Goal: Task Accomplishment & Management: Manage account settings

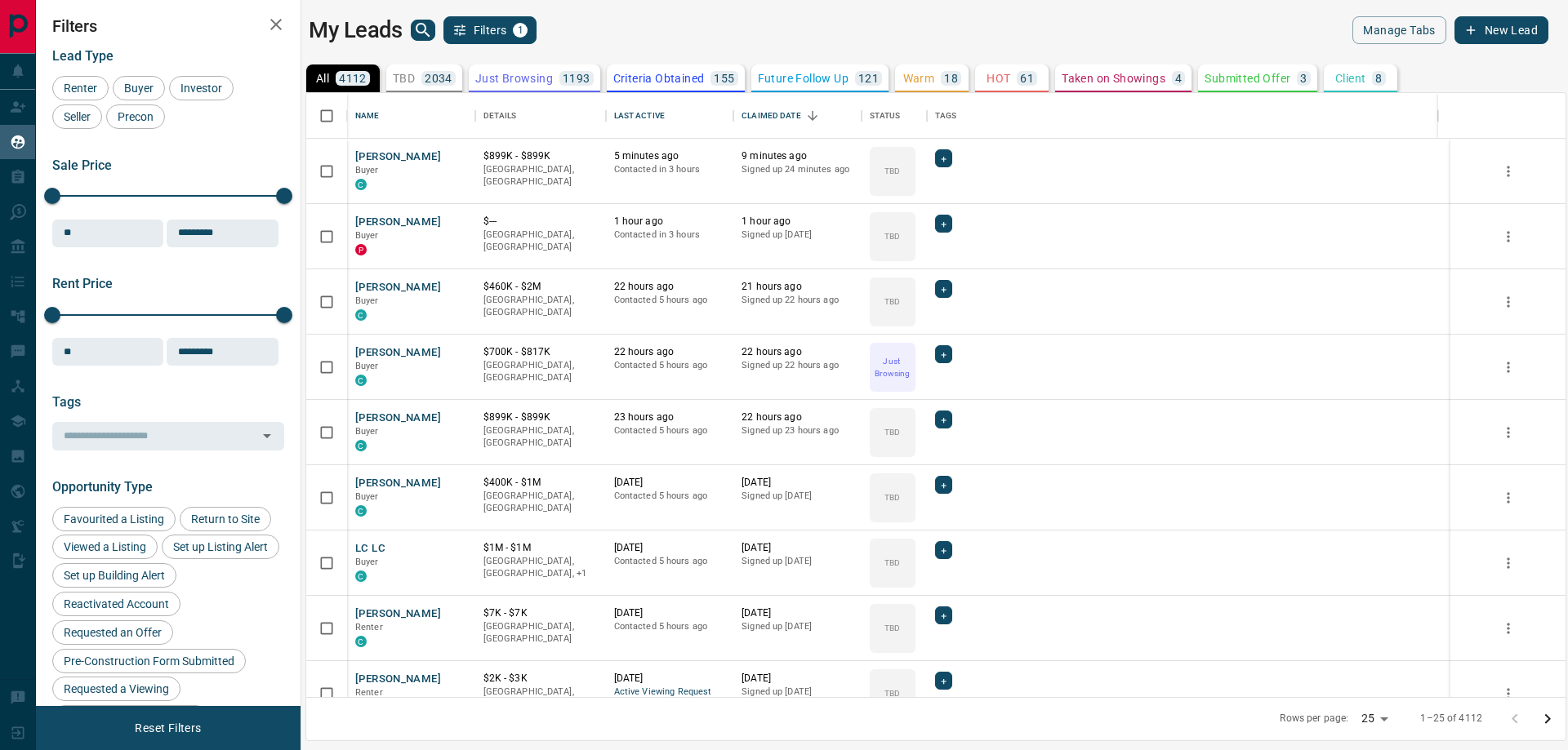
scroll to position [592, 1247]
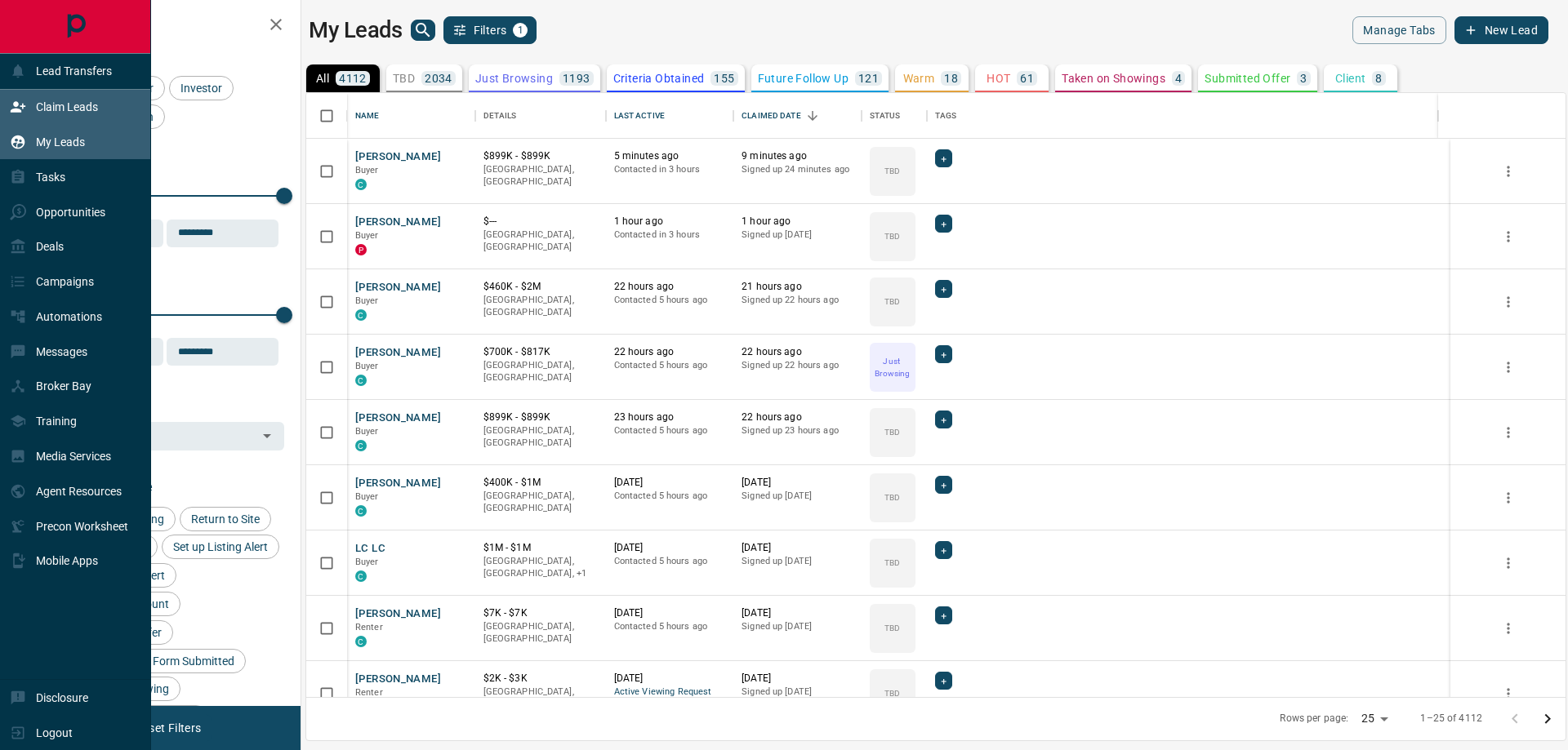
click at [24, 104] on icon at bounding box center [18, 107] width 17 height 17
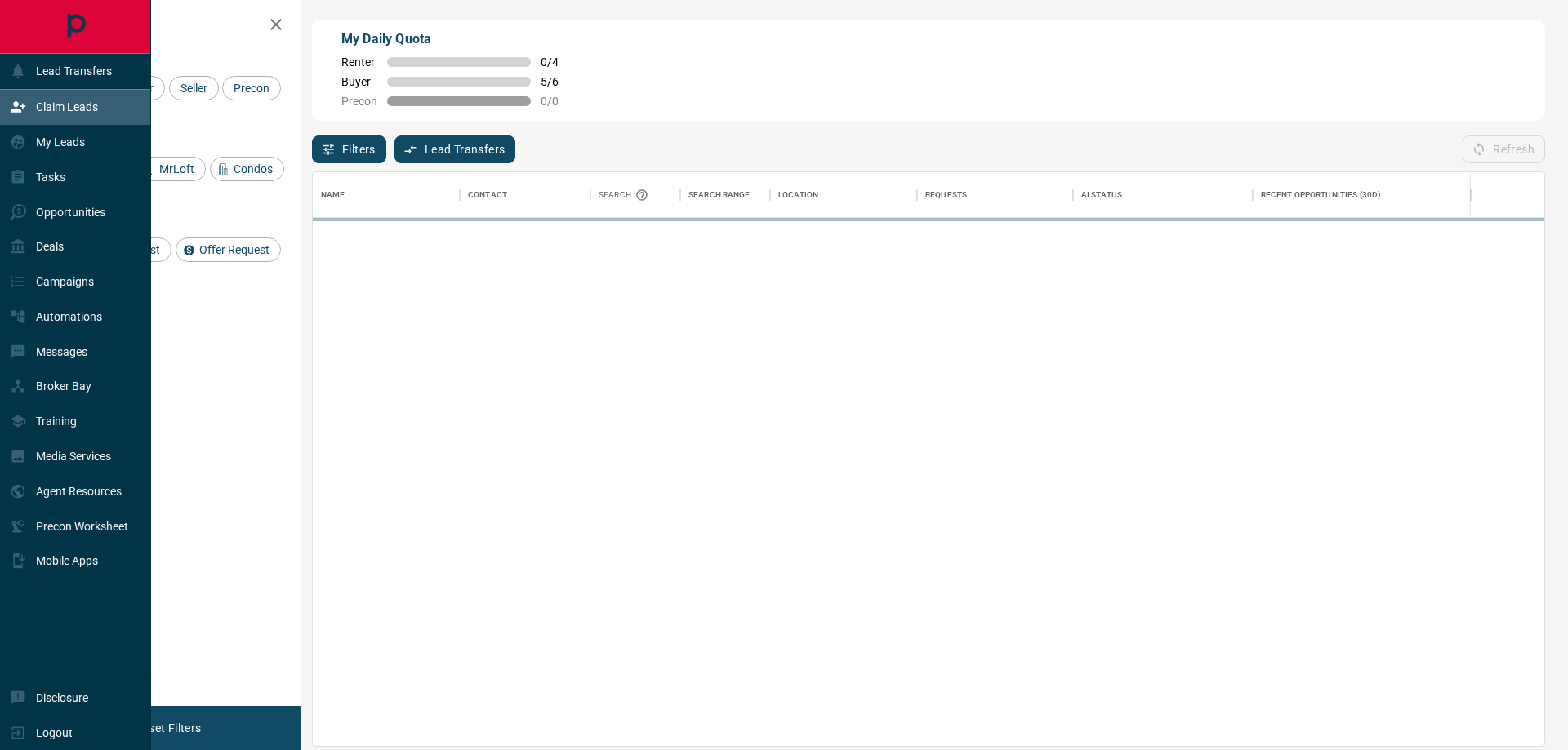
scroll to position [561, 1219]
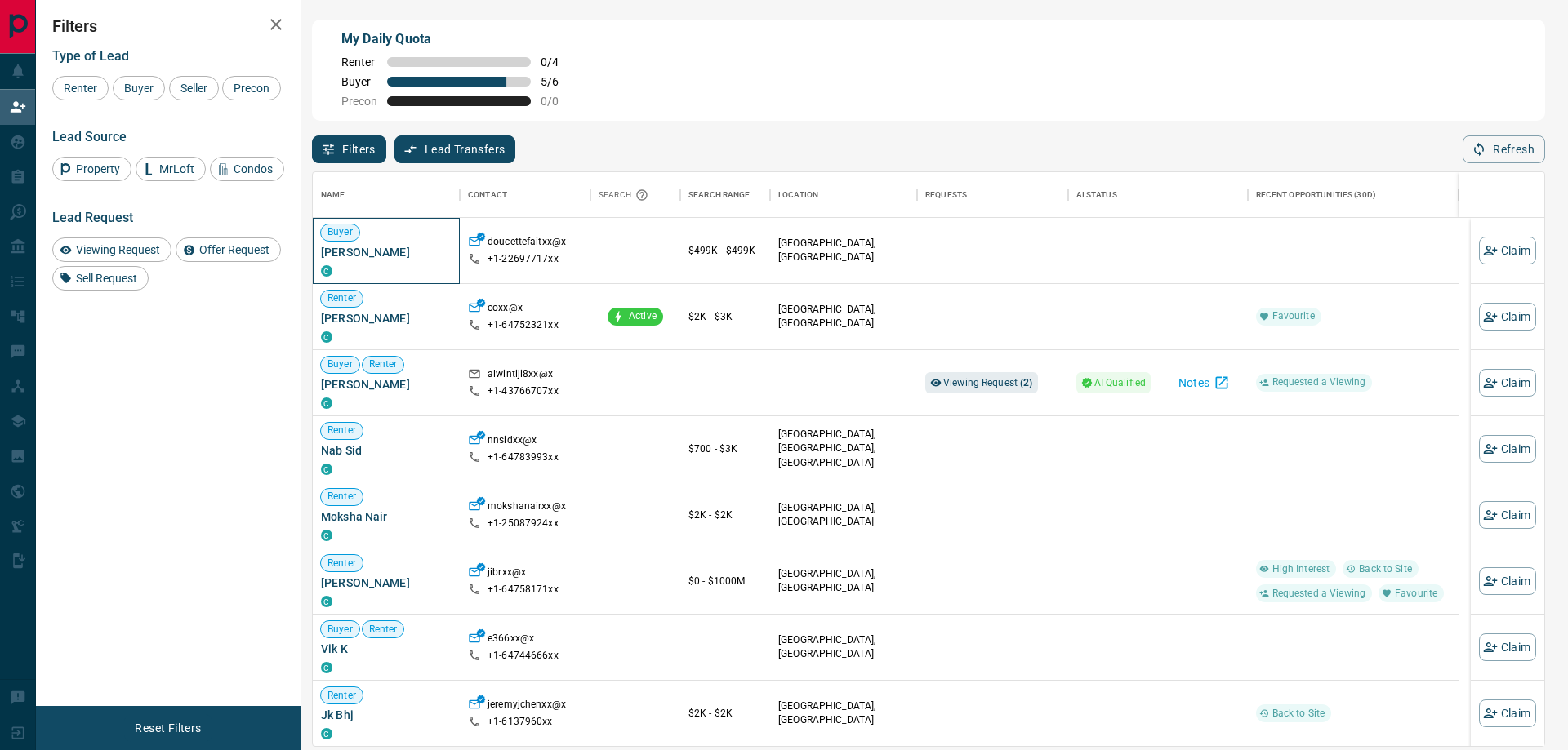
click at [366, 250] on span "[PERSON_NAME]" at bounding box center [386, 252] width 131 height 17
click at [946, 386] on span "Viewing Request ( 2 )" at bounding box center [987, 383] width 90 height 12
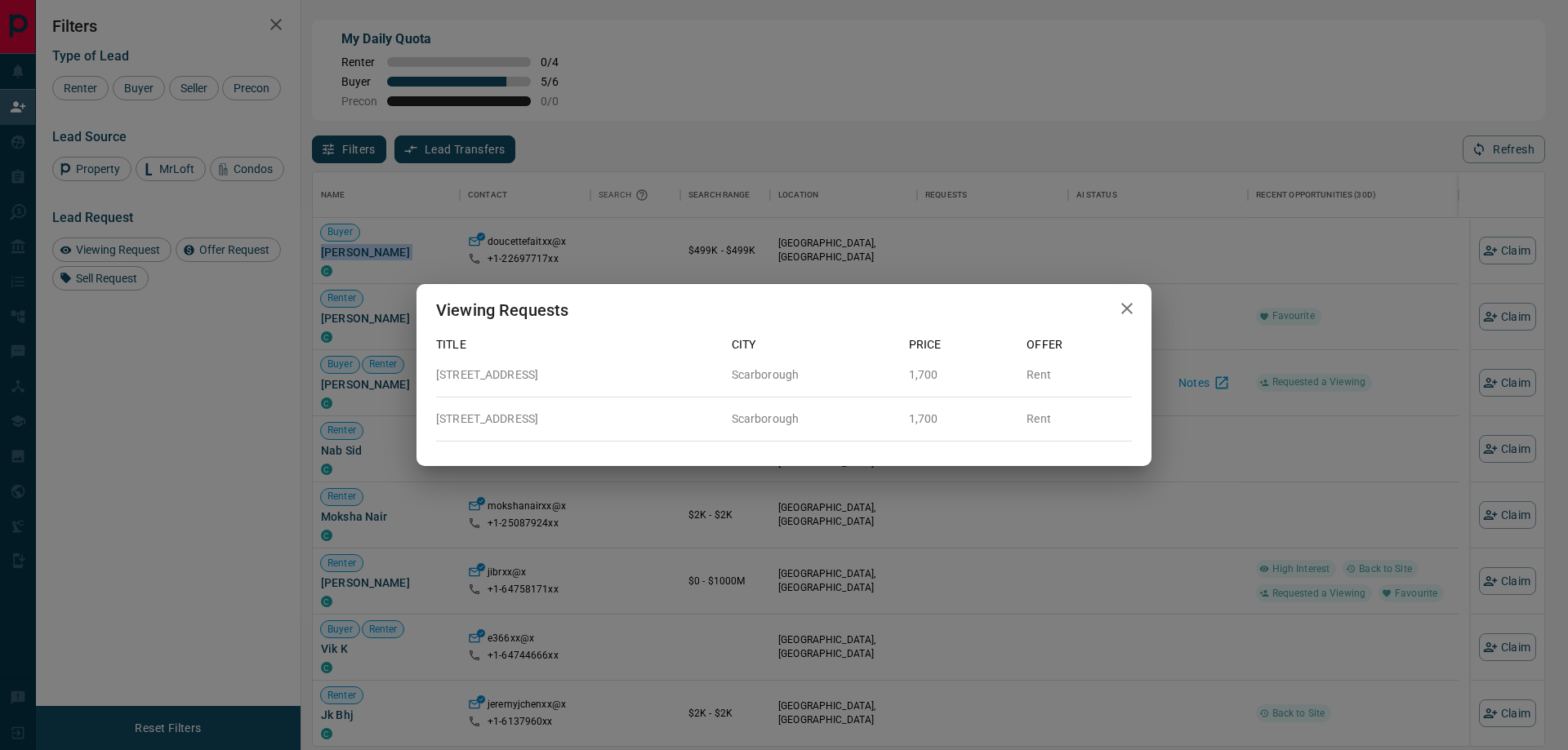
click at [1121, 304] on icon "button" at bounding box center [1127, 308] width 20 height 20
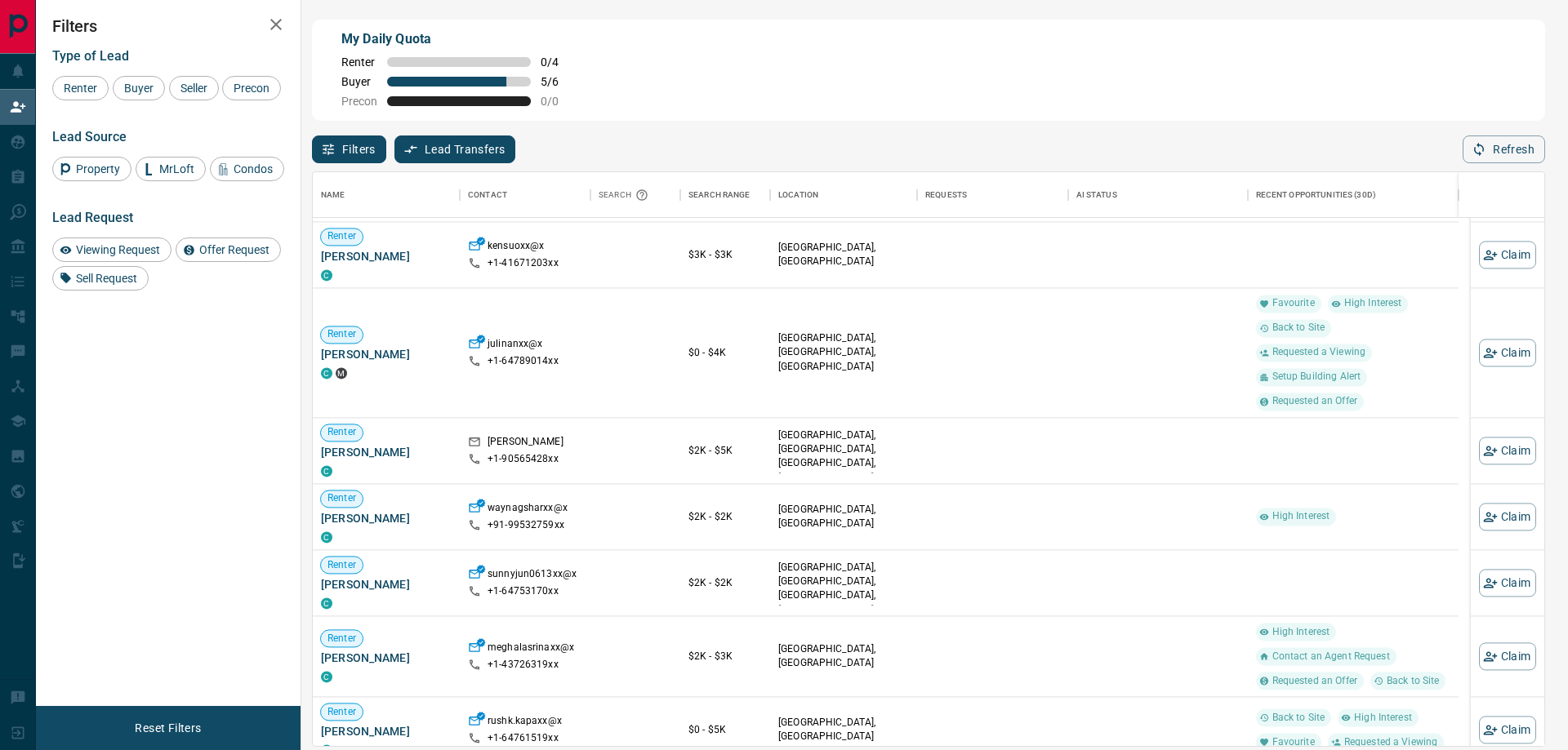
scroll to position [2159, 0]
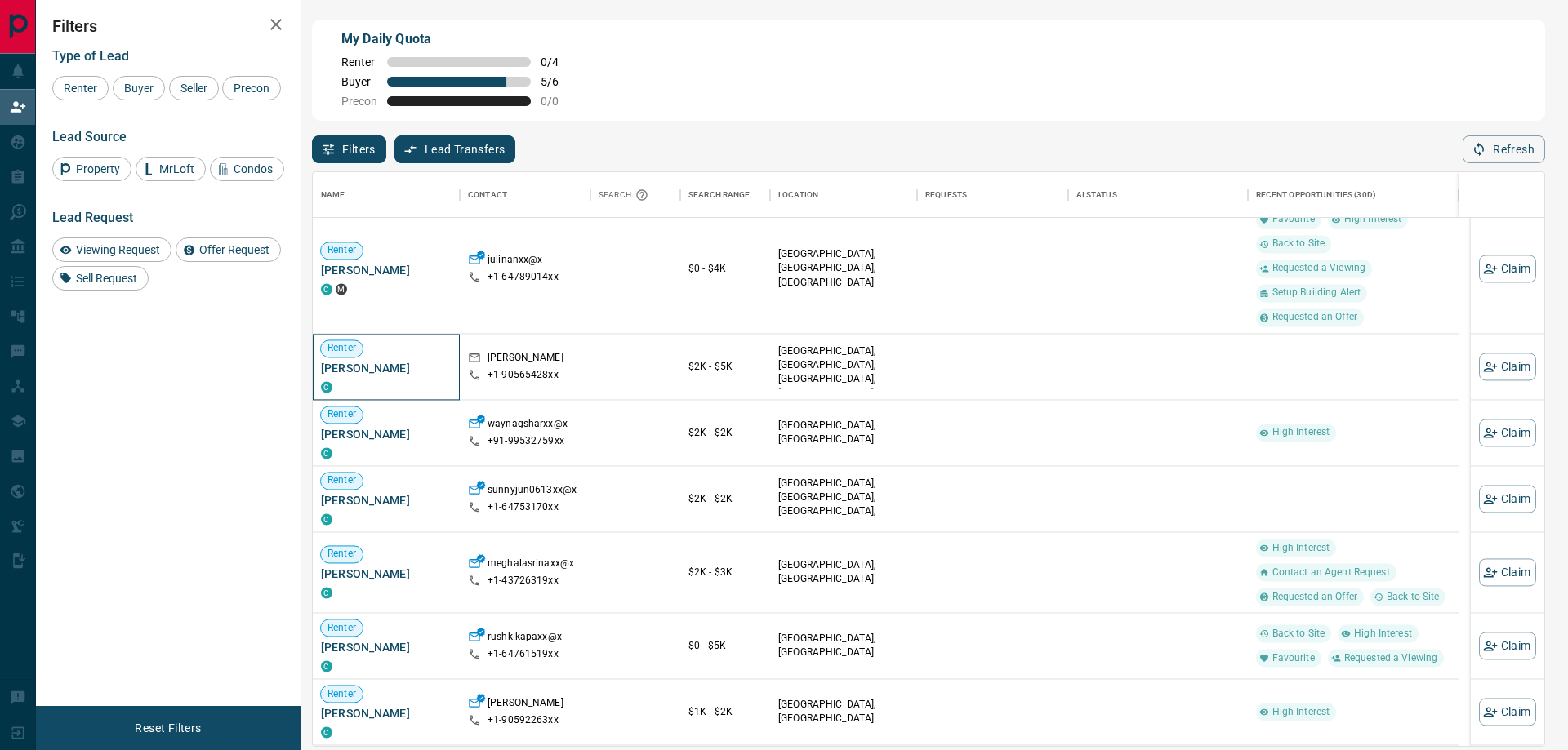
click at [366, 370] on span "[PERSON_NAME]" at bounding box center [386, 368] width 131 height 17
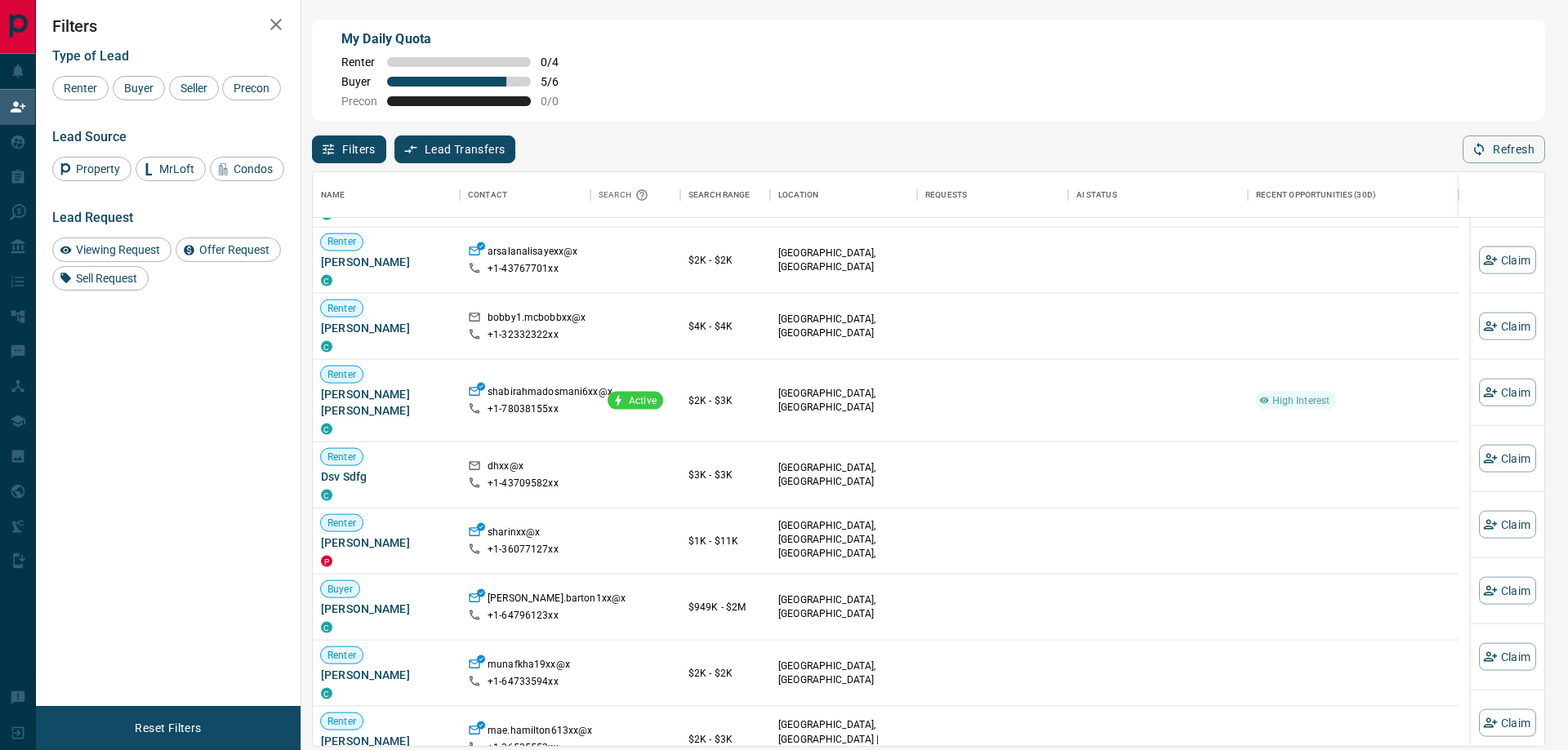
scroll to position [3354, 0]
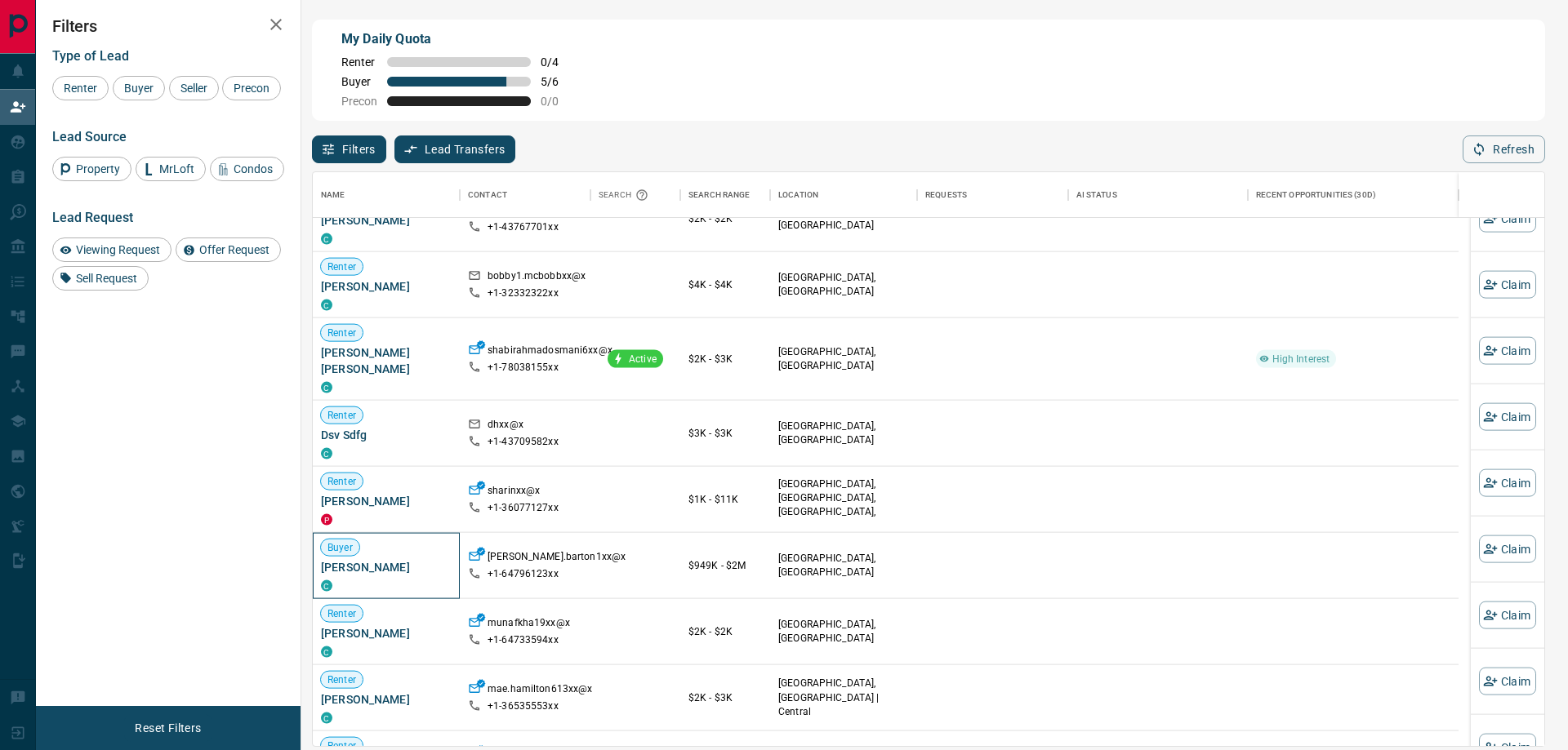
click at [356, 559] on span "[PERSON_NAME]" at bounding box center [386, 567] width 131 height 17
click at [1483, 546] on icon "button" at bounding box center [1490, 550] width 15 height 15
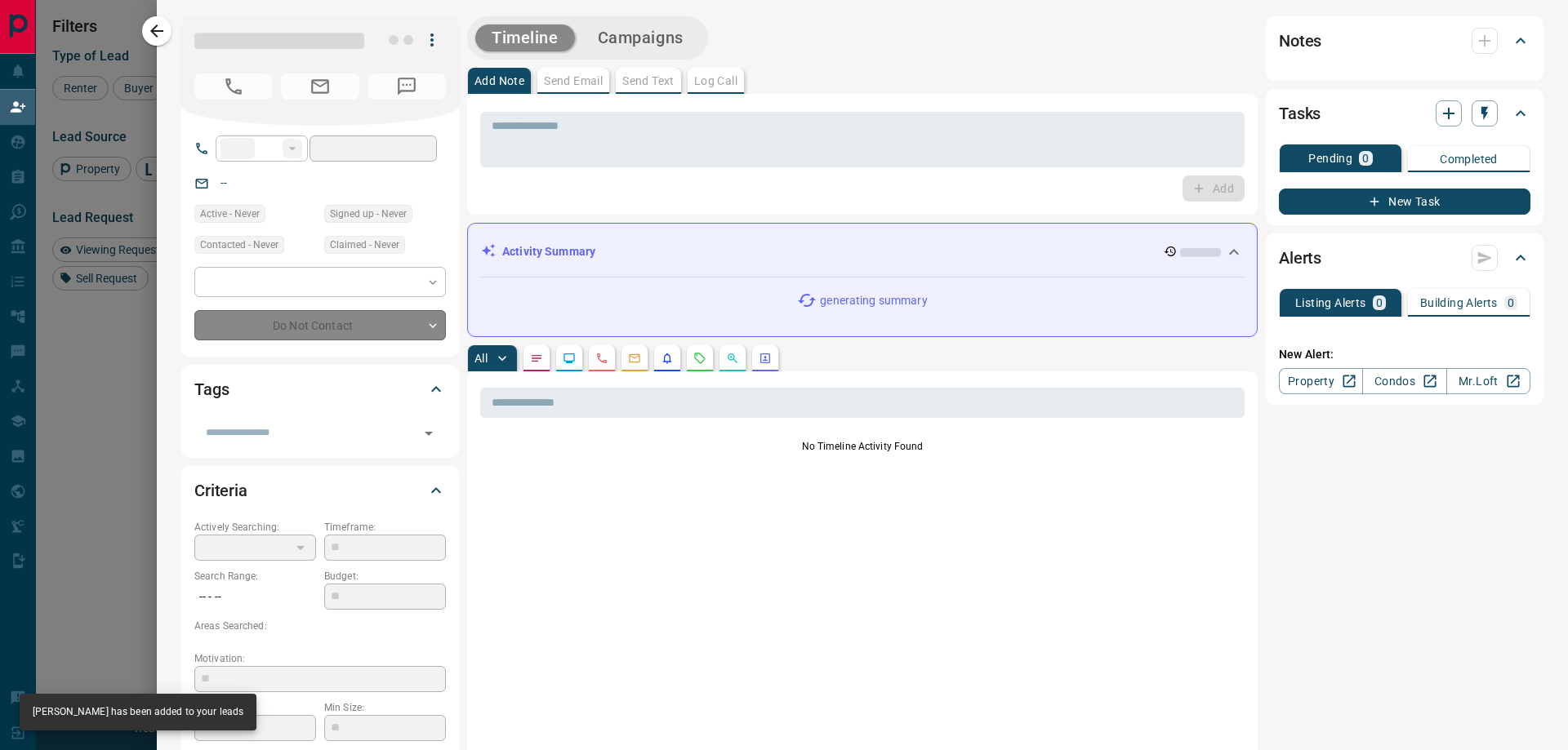
type input "**"
type input "**********"
type input "**"
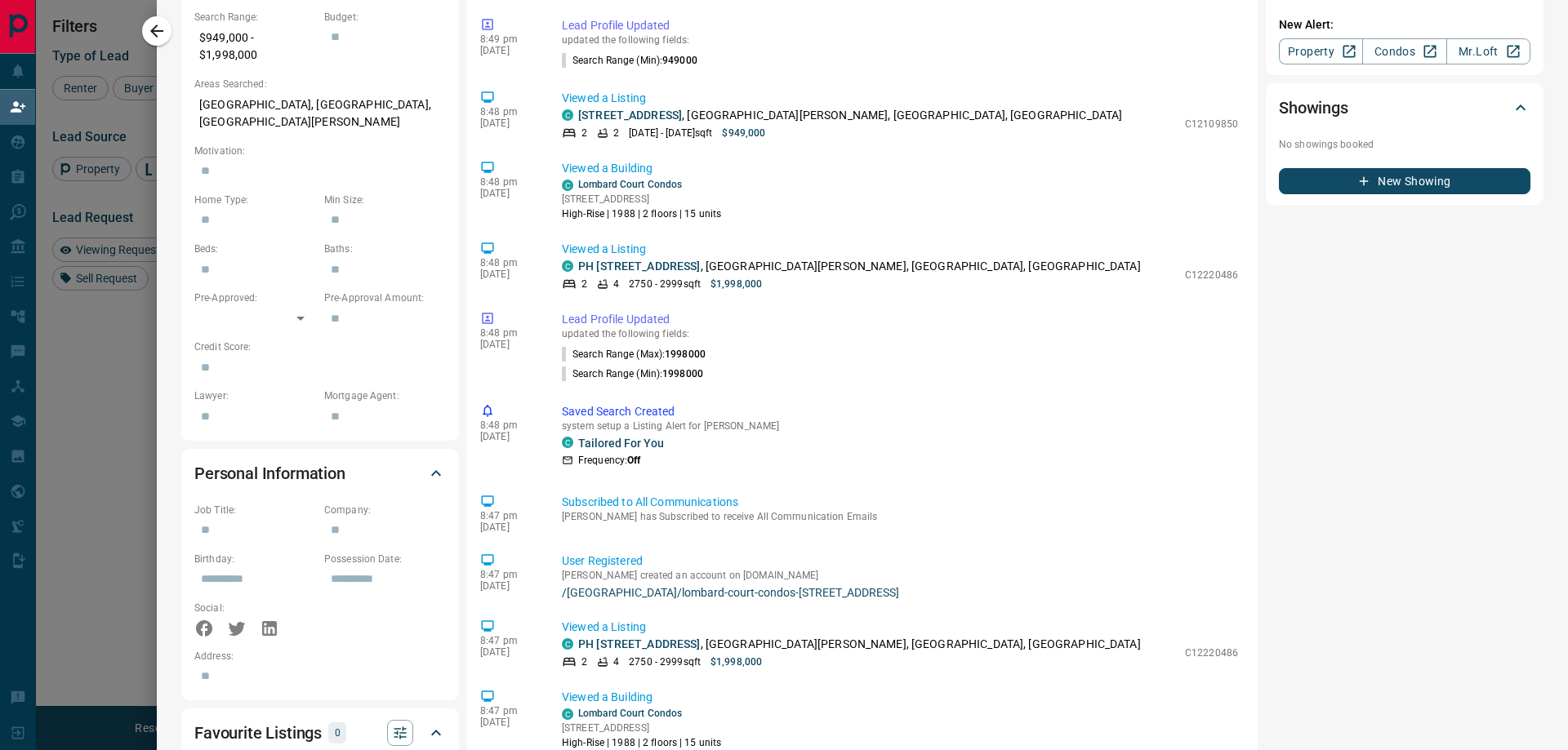
scroll to position [571, 0]
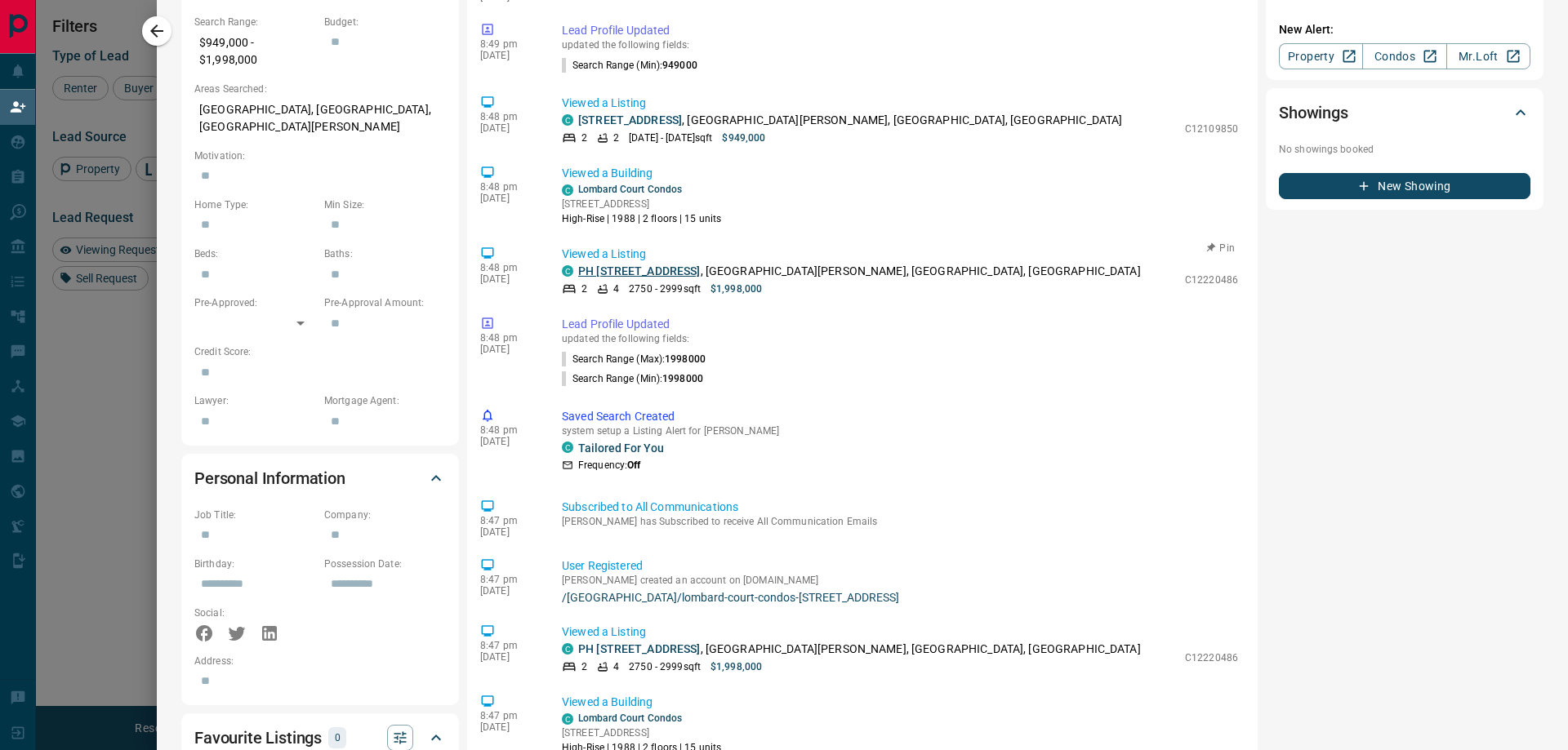
click at [681, 275] on link "PH [STREET_ADDRESS]" at bounding box center [639, 271] width 122 height 13
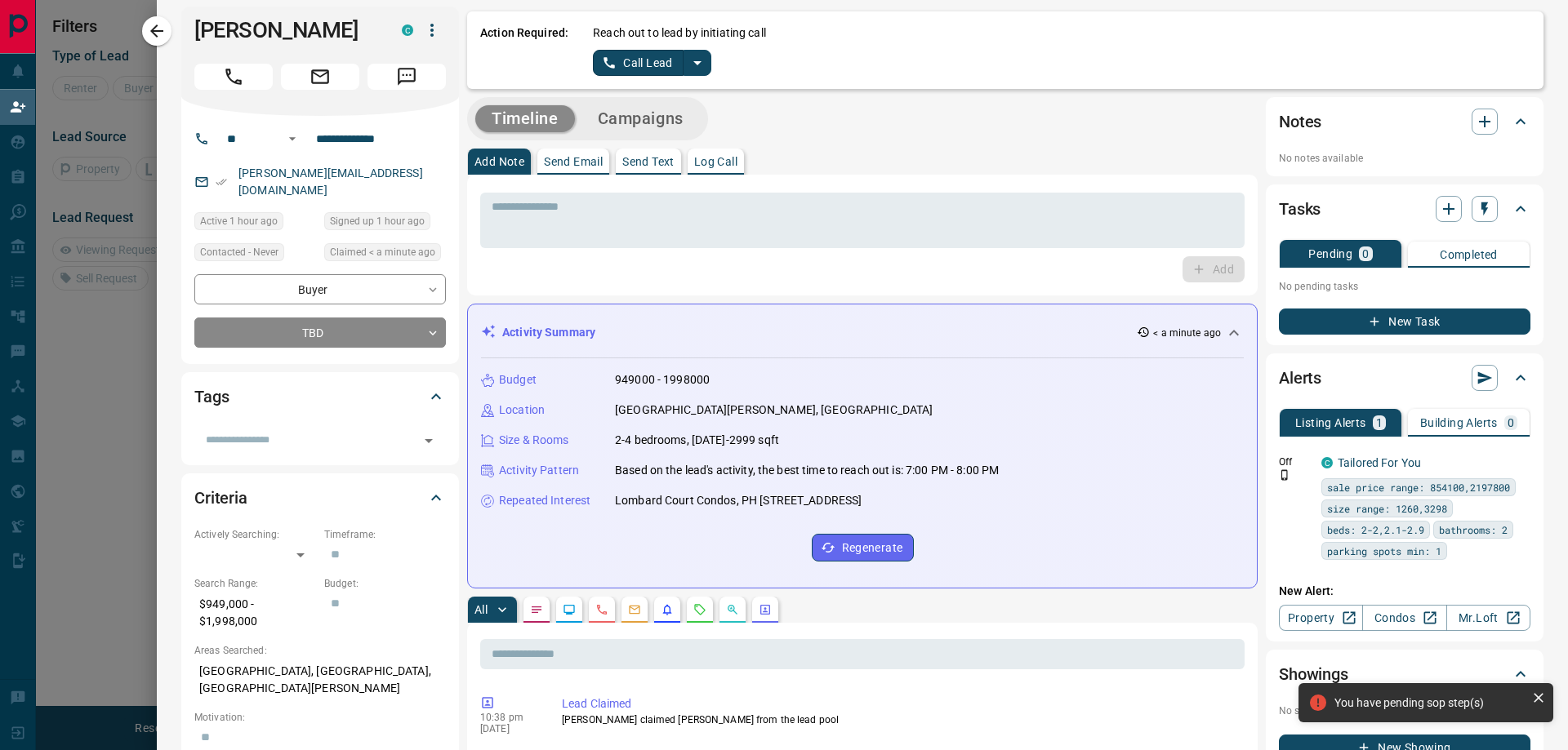
scroll to position [0, 0]
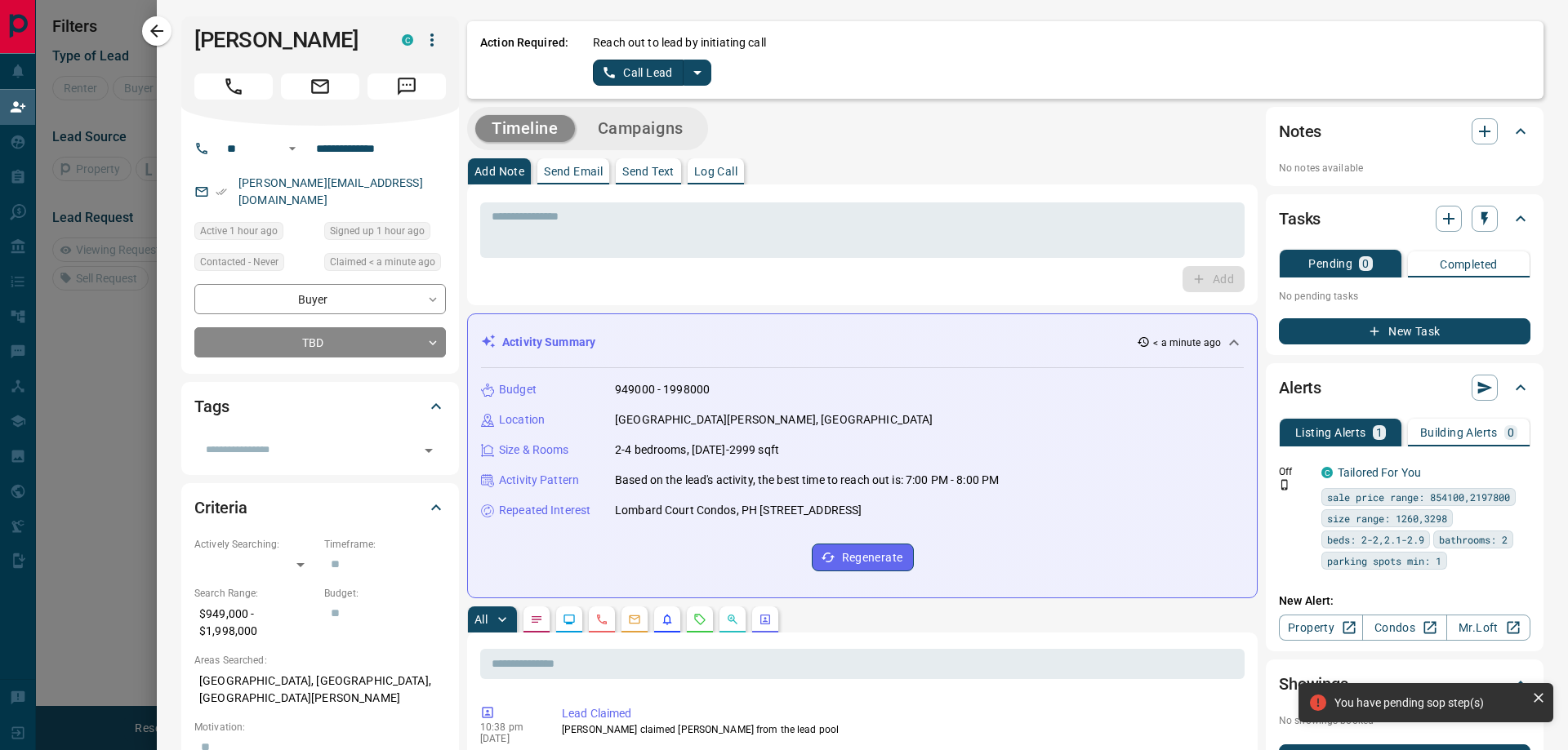
click at [697, 64] on icon "split button" at bounding box center [697, 73] width 20 height 20
click at [628, 130] on li "Log Manual Call" at bounding box center [650, 129] width 99 height 25
click at [637, 78] on button "Log Manual Call" at bounding box center [647, 73] width 108 height 26
click at [642, 69] on button "No" at bounding box center [638, 72] width 29 height 26
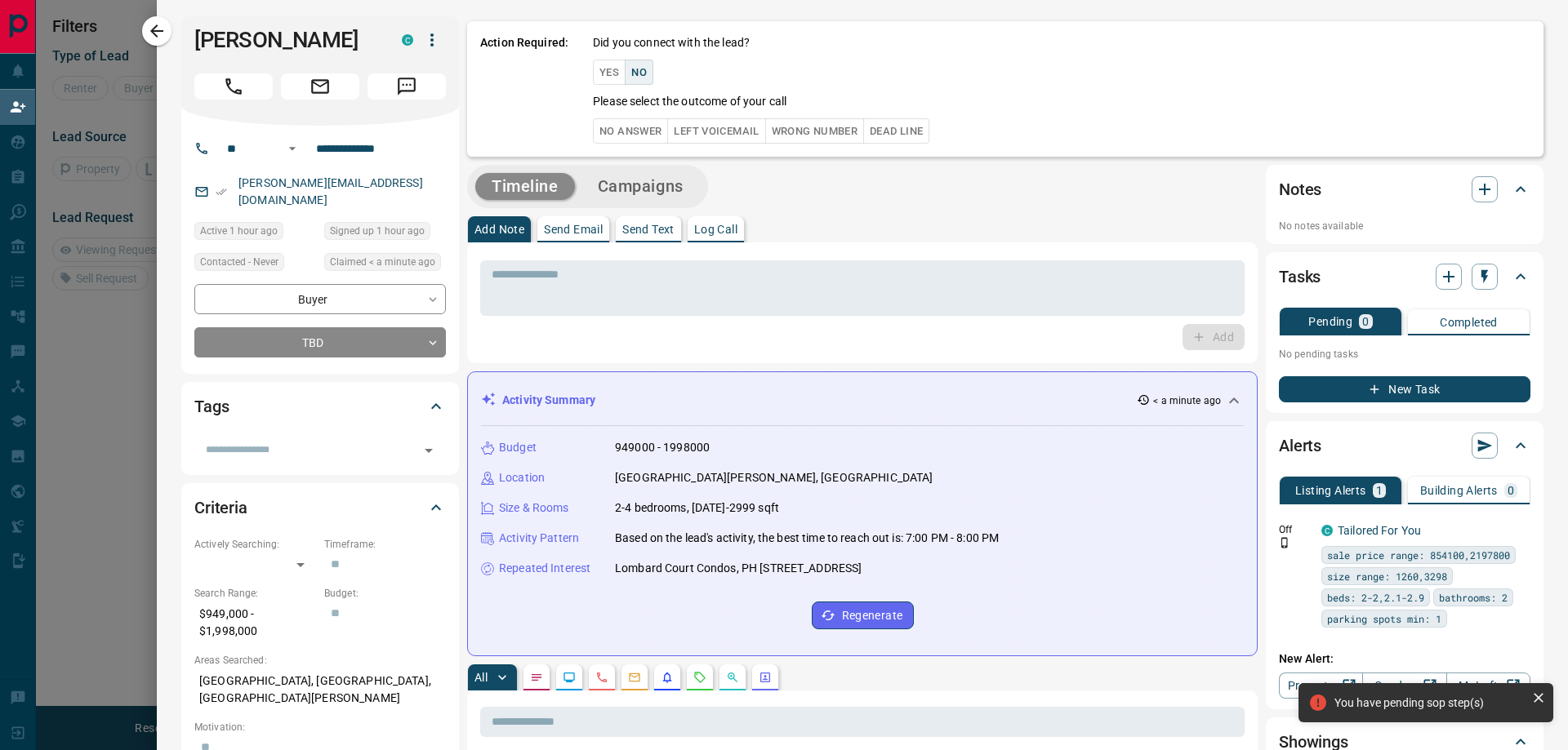
click at [628, 127] on button "No Answer" at bounding box center [630, 131] width 75 height 26
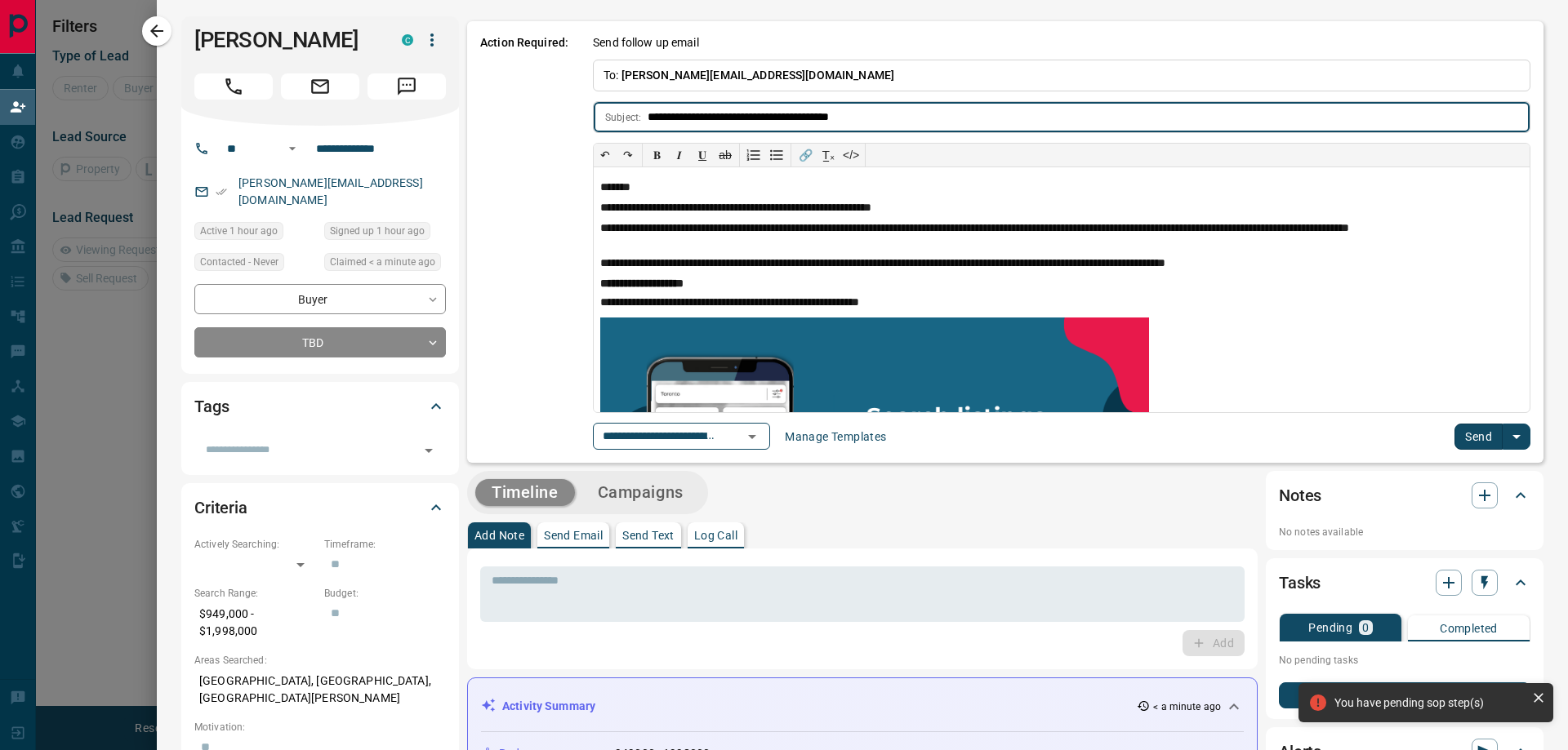
click at [1460, 428] on button "Send" at bounding box center [1478, 437] width 48 height 26
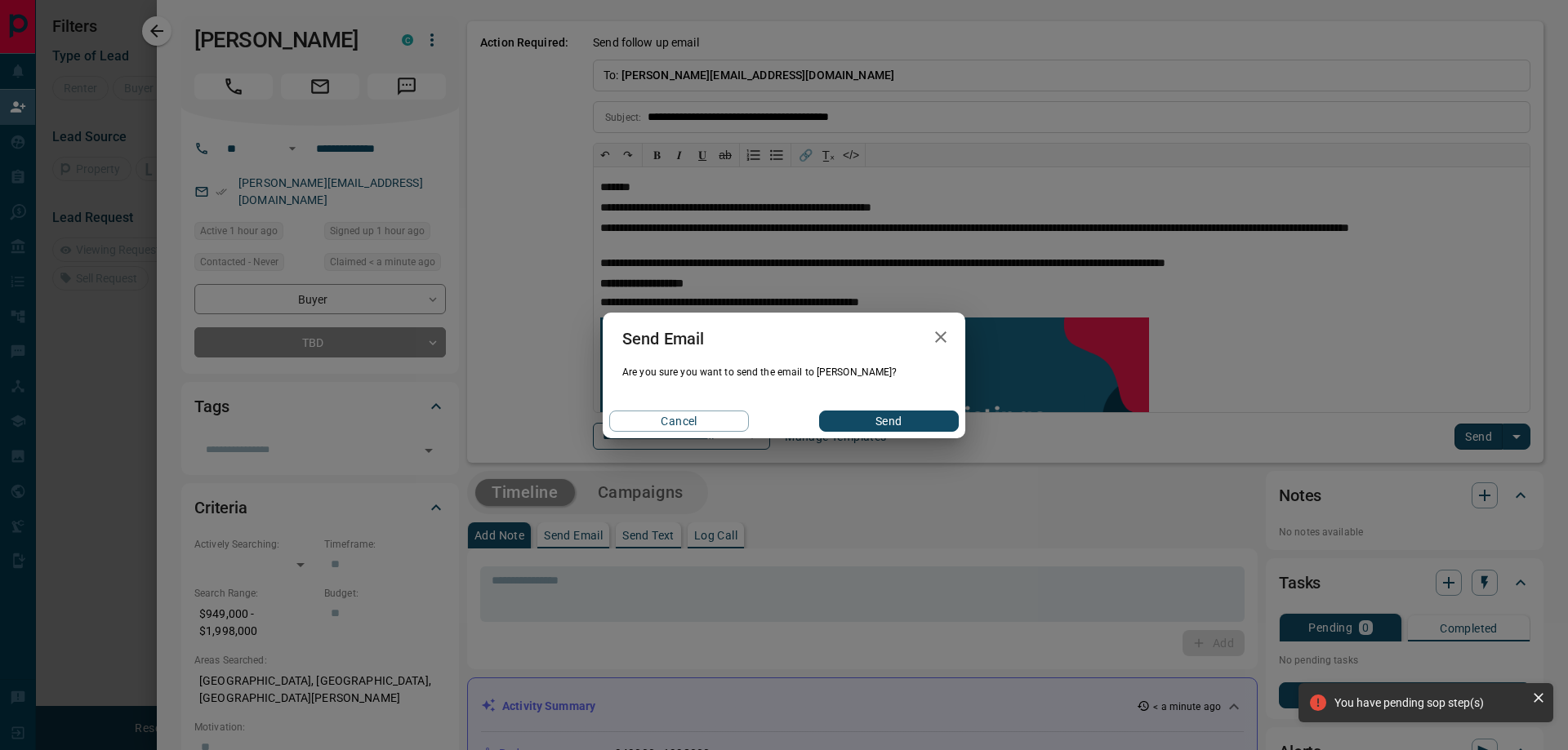
click at [868, 425] on button "Send" at bounding box center [888, 422] width 140 height 21
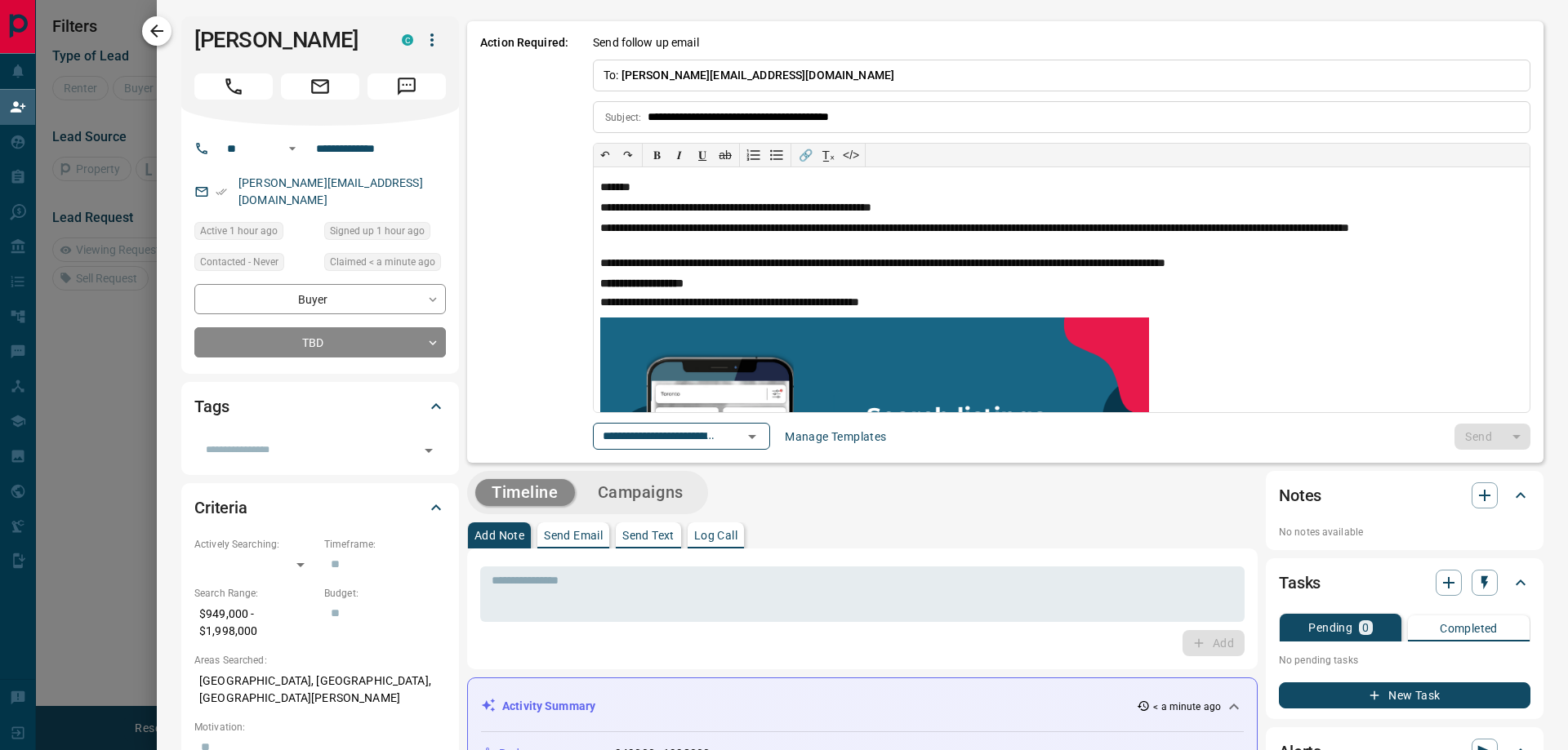
click at [148, 39] on icon "button" at bounding box center [157, 31] width 20 height 20
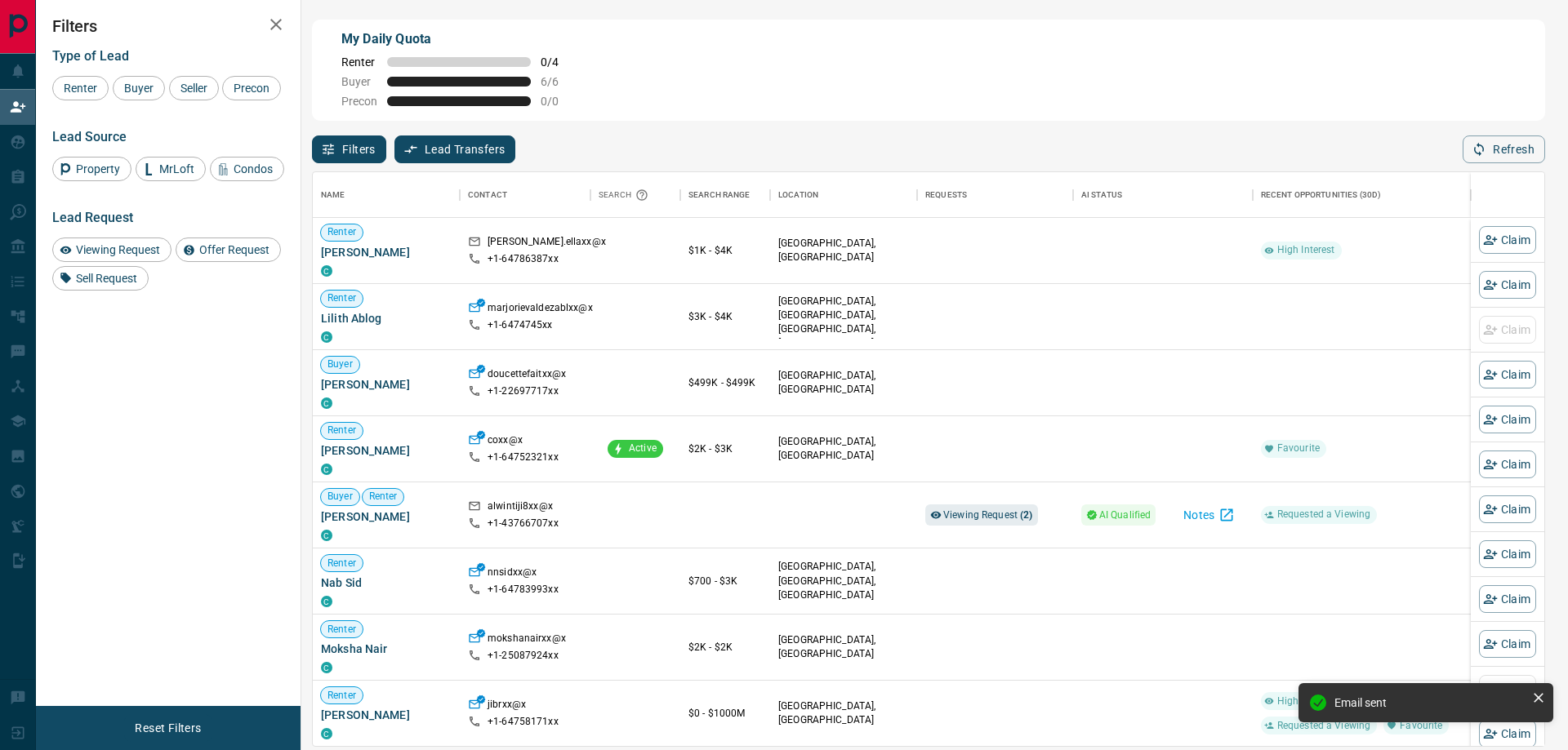
scroll to position [561, 1219]
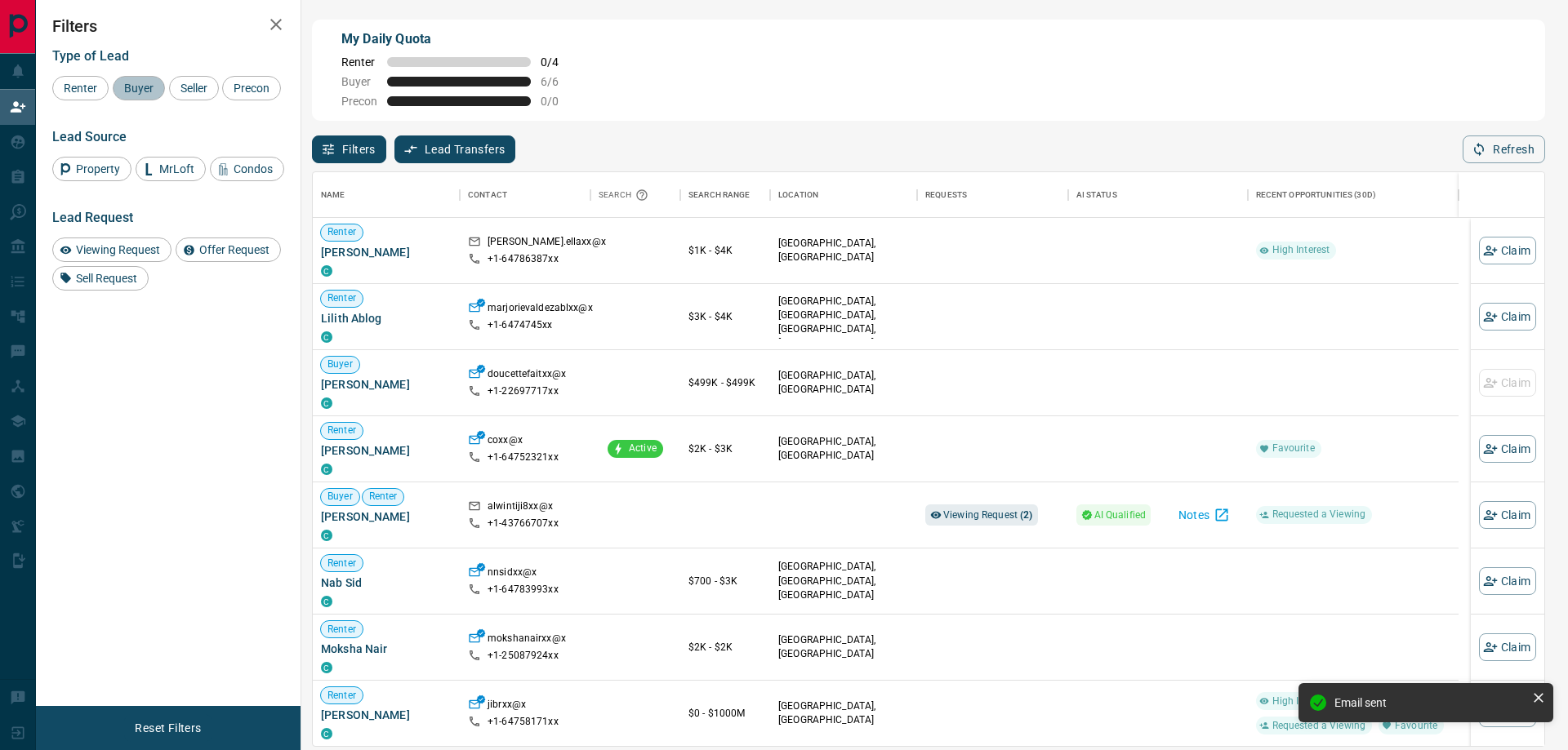
click at [140, 87] on span "Buyer" at bounding box center [138, 88] width 41 height 13
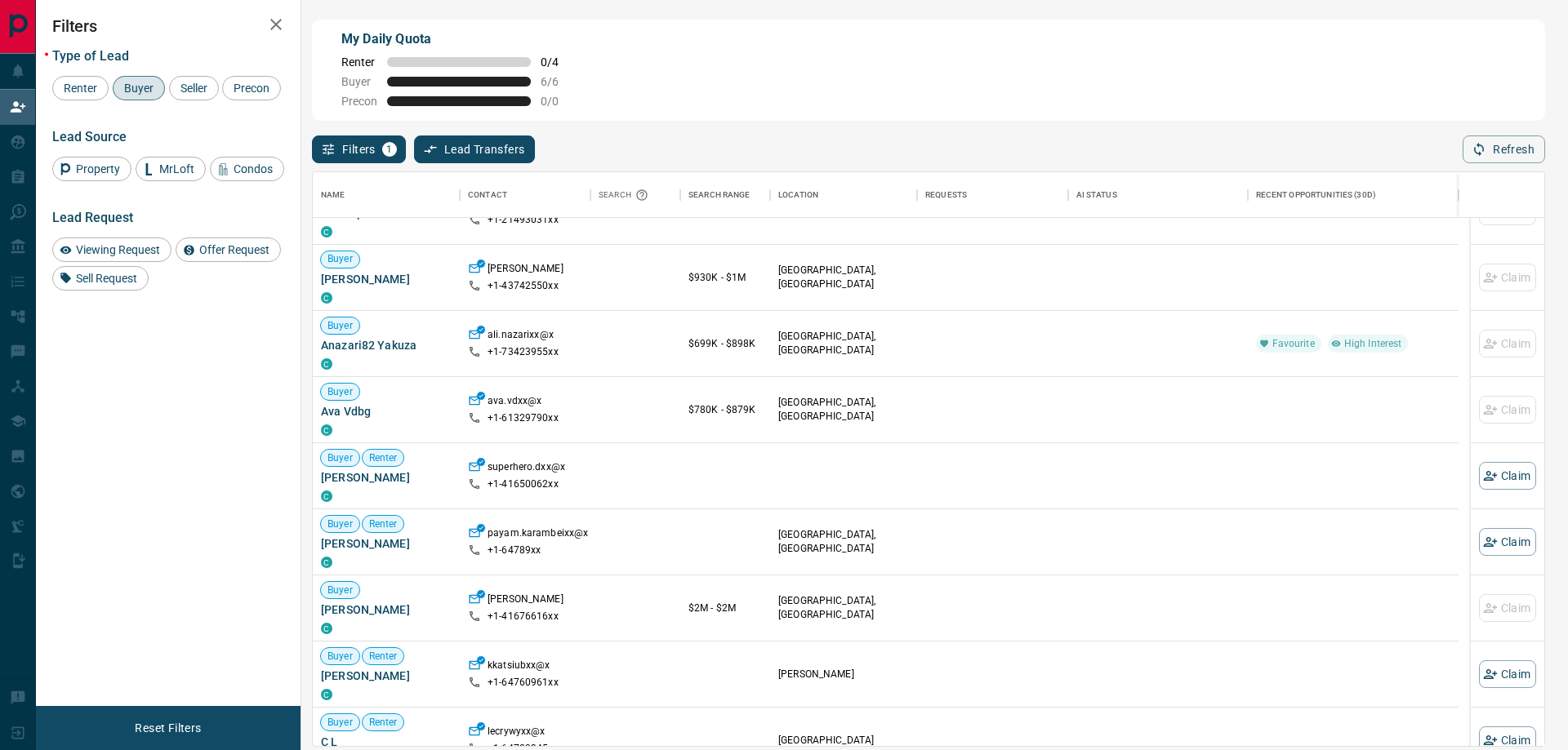
scroll to position [327, 0]
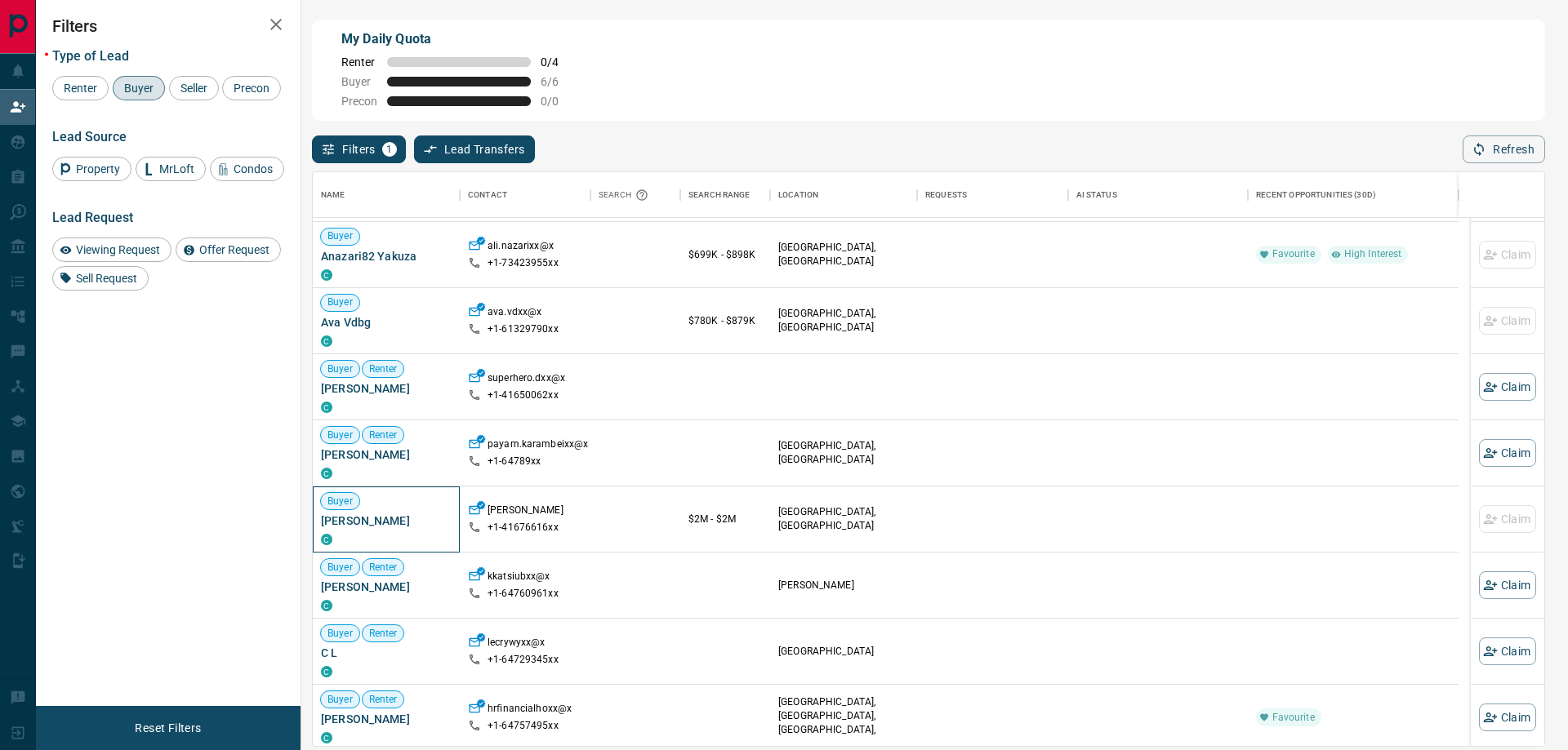
click at [353, 526] on span "[PERSON_NAME]" at bounding box center [386, 521] width 131 height 17
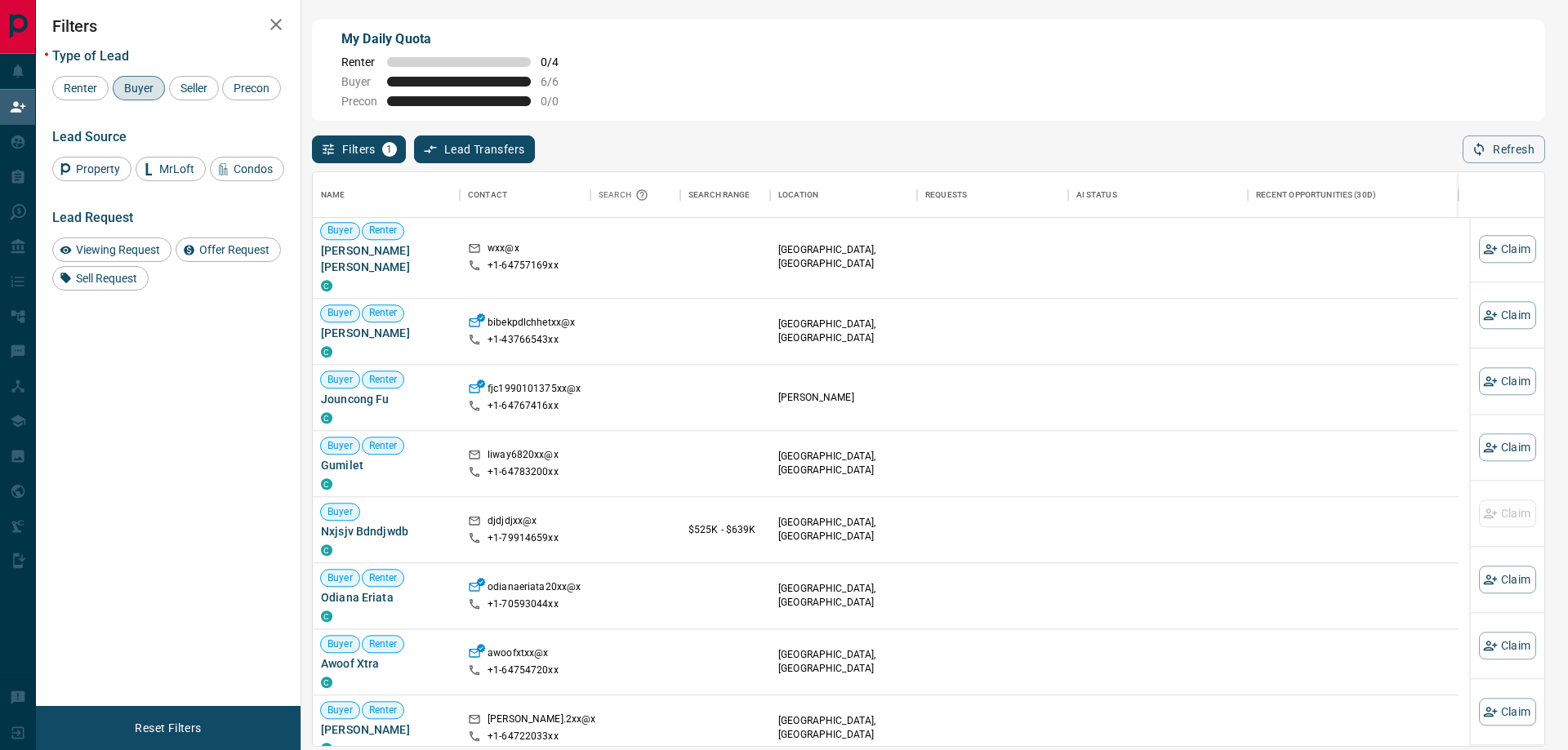
scroll to position [1602, 0]
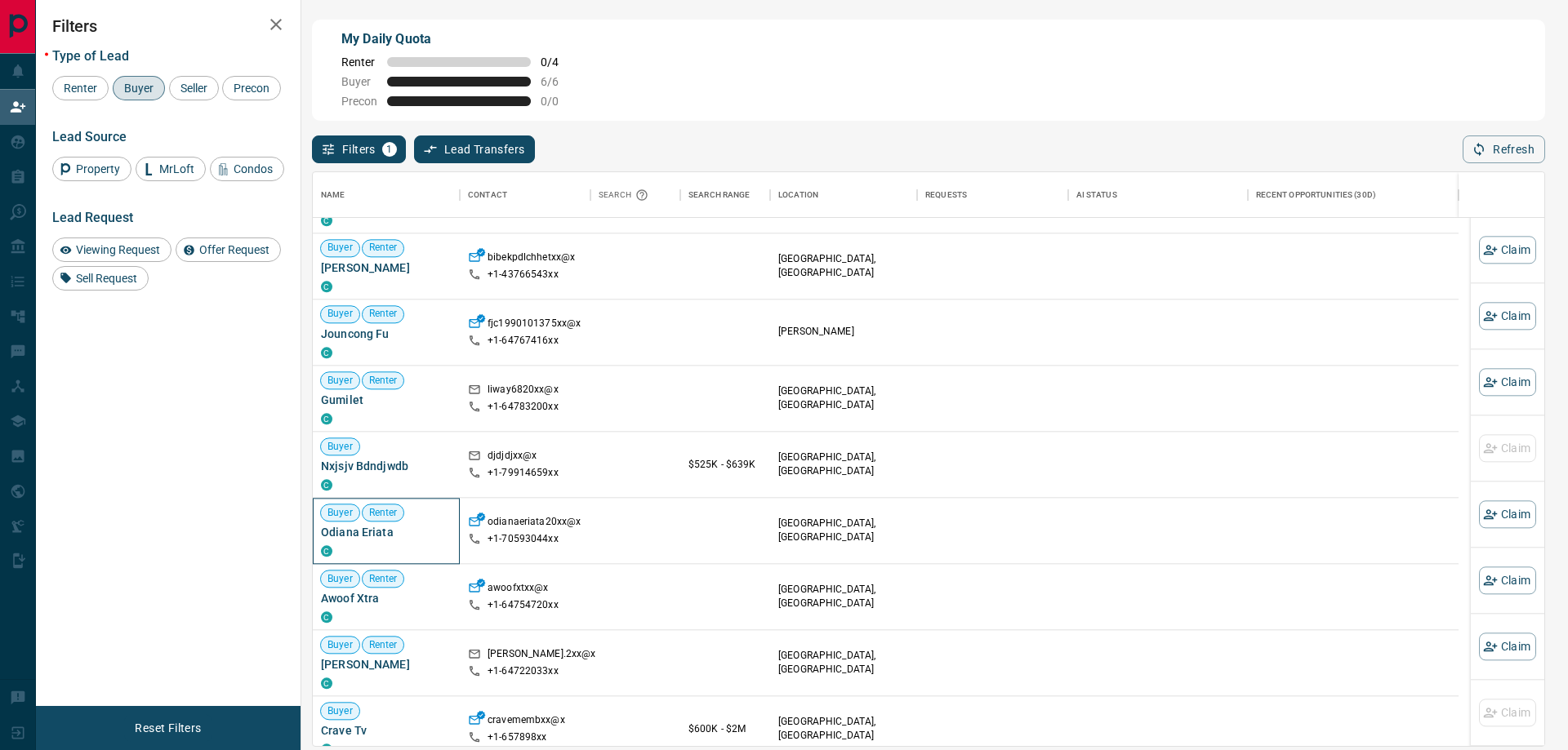
click at [366, 524] on span "Odiana Eriata" at bounding box center [386, 533] width 131 height 17
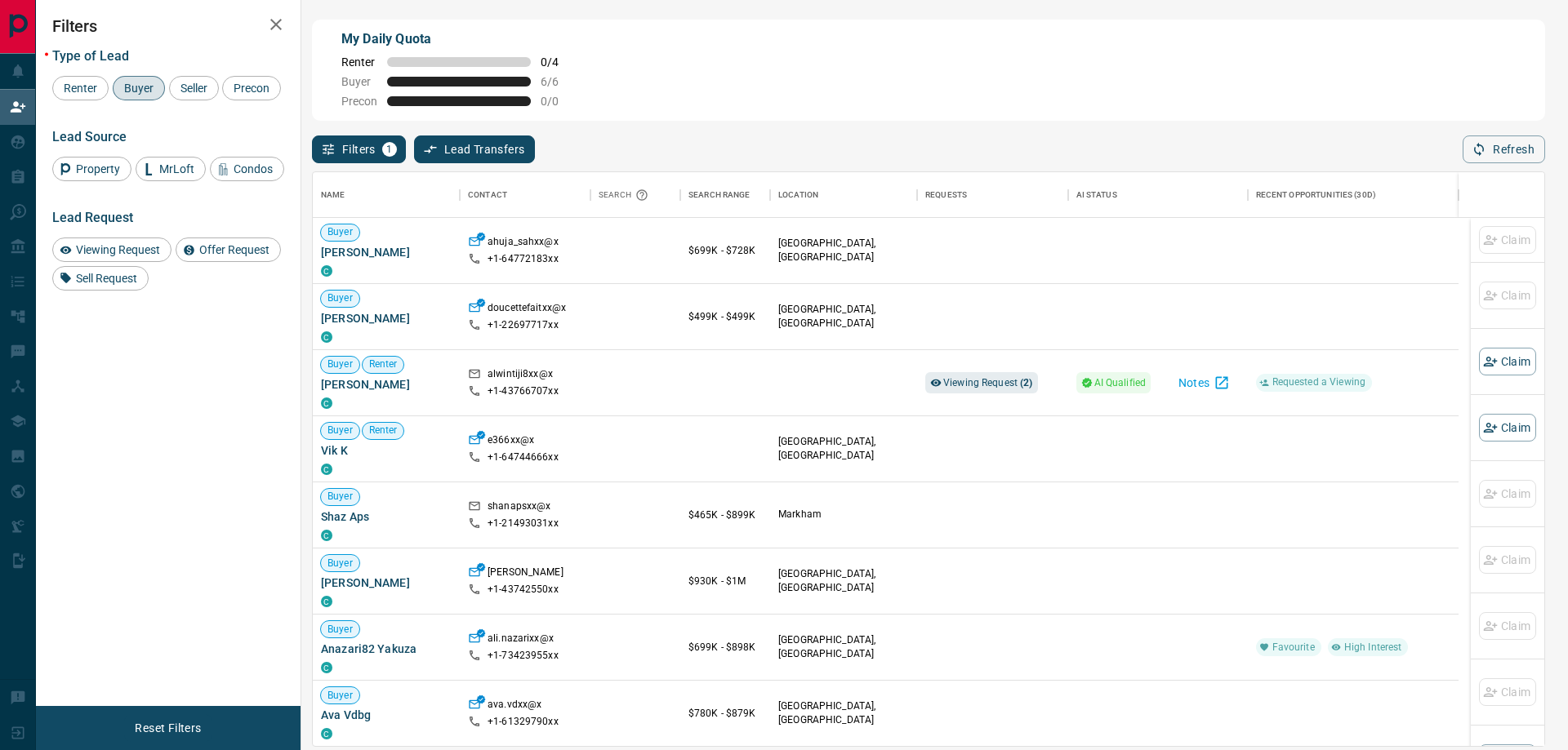
scroll to position [561, 1219]
click at [345, 397] on div "Buyer Renter [PERSON_NAME]" at bounding box center [386, 382] width 131 height 52
click at [344, 388] on span "[PERSON_NAME]" at bounding box center [386, 385] width 131 height 17
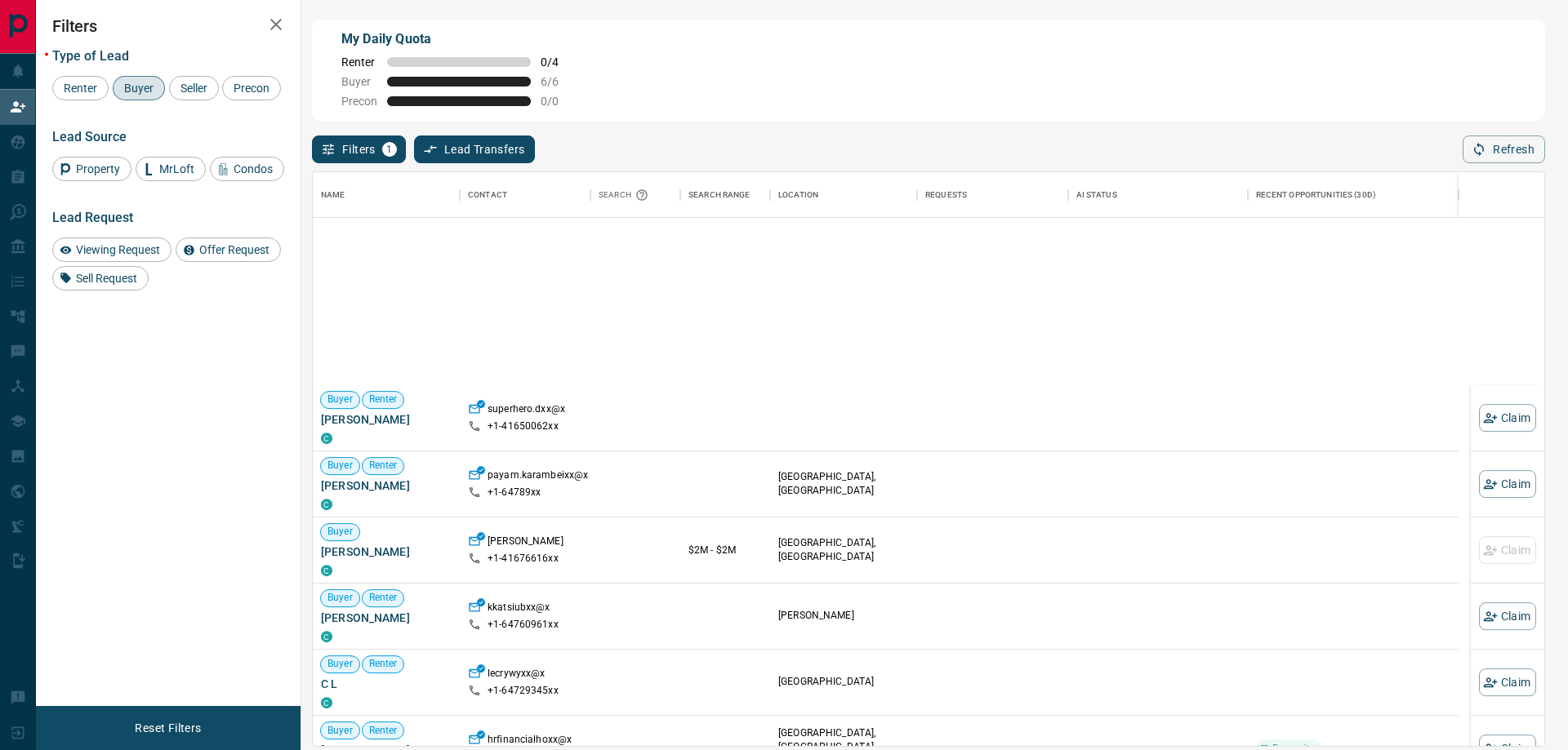
scroll to position [735, 0]
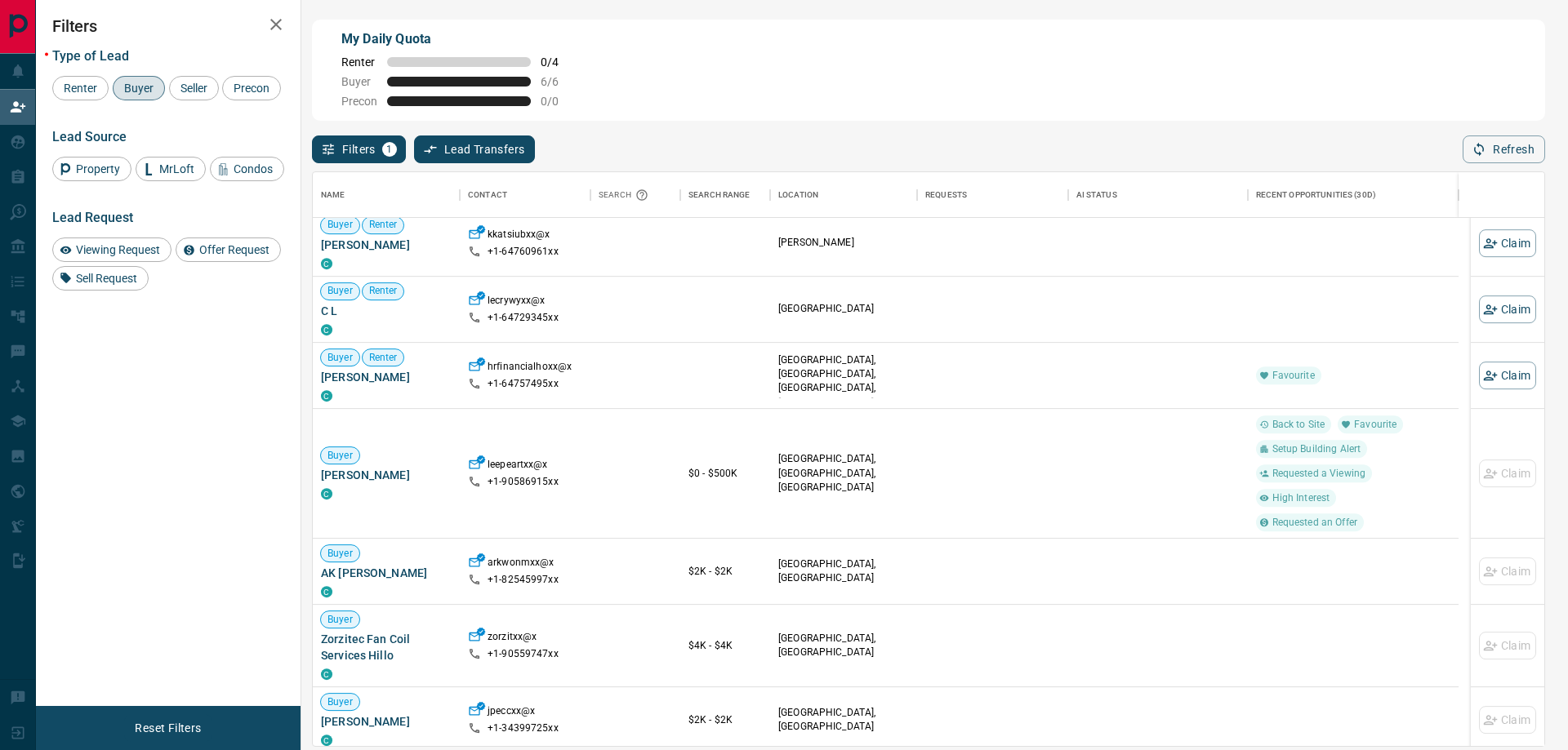
click at [136, 88] on span "Buyer" at bounding box center [138, 88] width 41 height 13
click at [115, 246] on span "Viewing Request" at bounding box center [118, 250] width 96 height 13
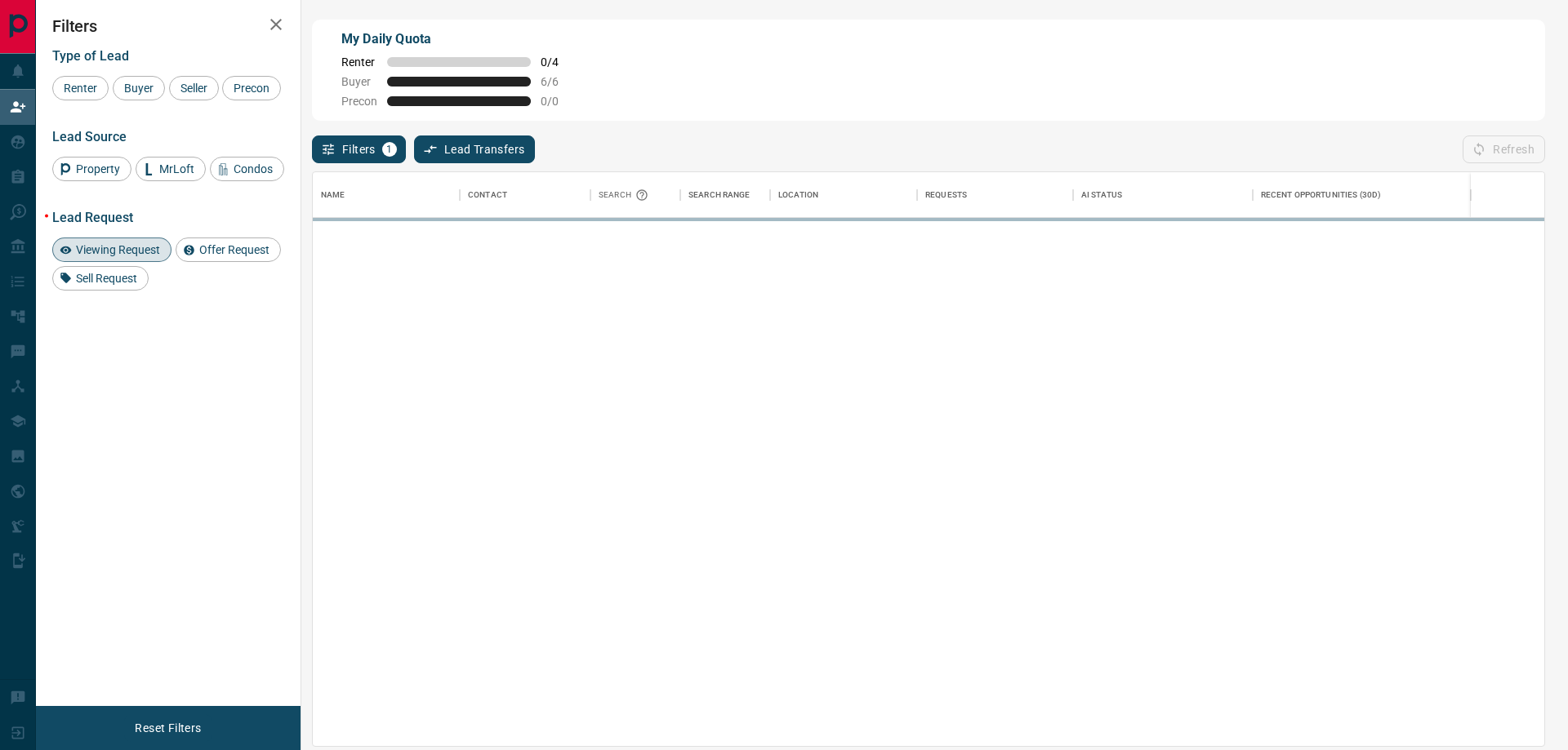
scroll to position [0, 0]
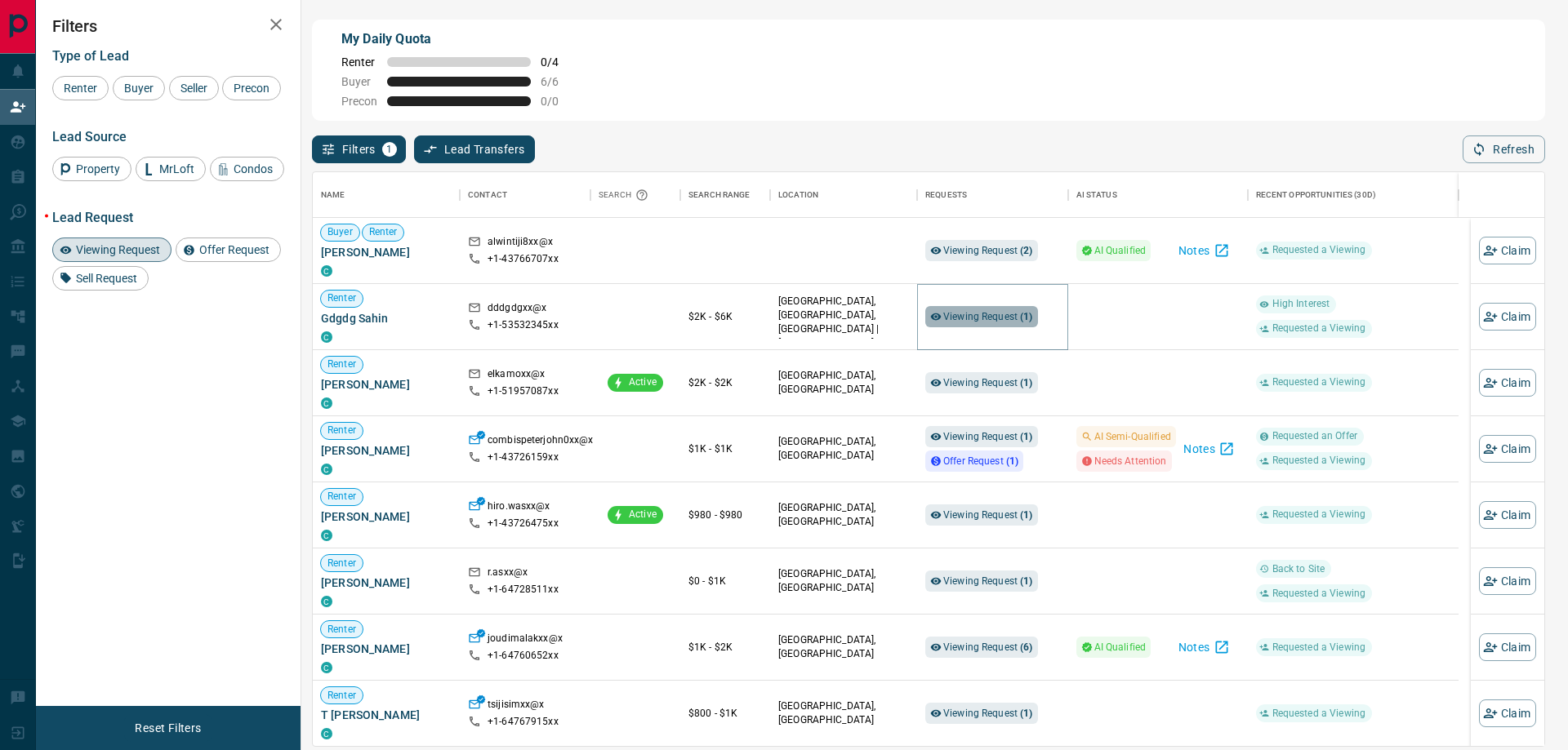
click at [972, 322] on span "Viewing Request ( 1 )" at bounding box center [987, 317] width 90 height 12
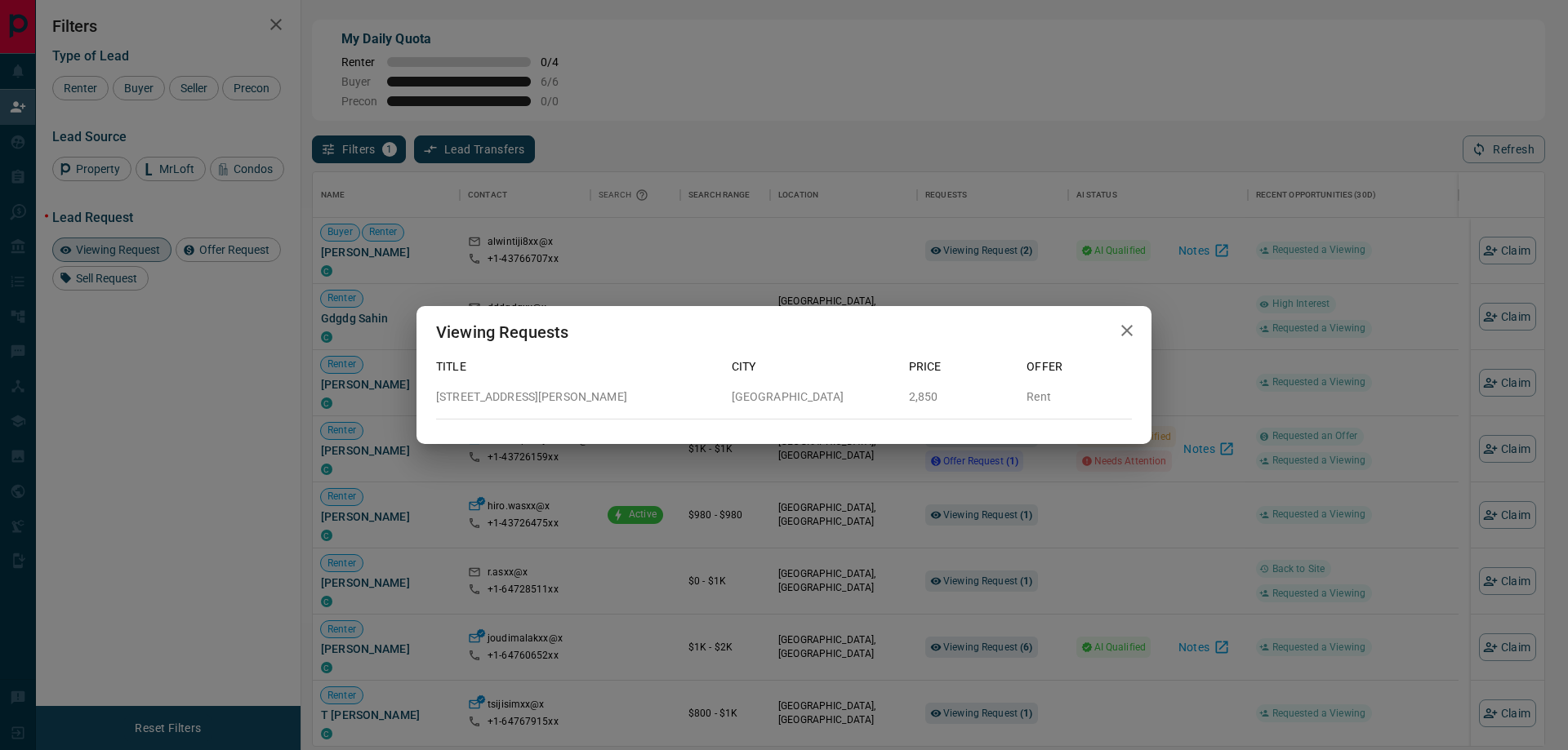
click at [1120, 327] on icon "button" at bounding box center [1127, 331] width 20 height 20
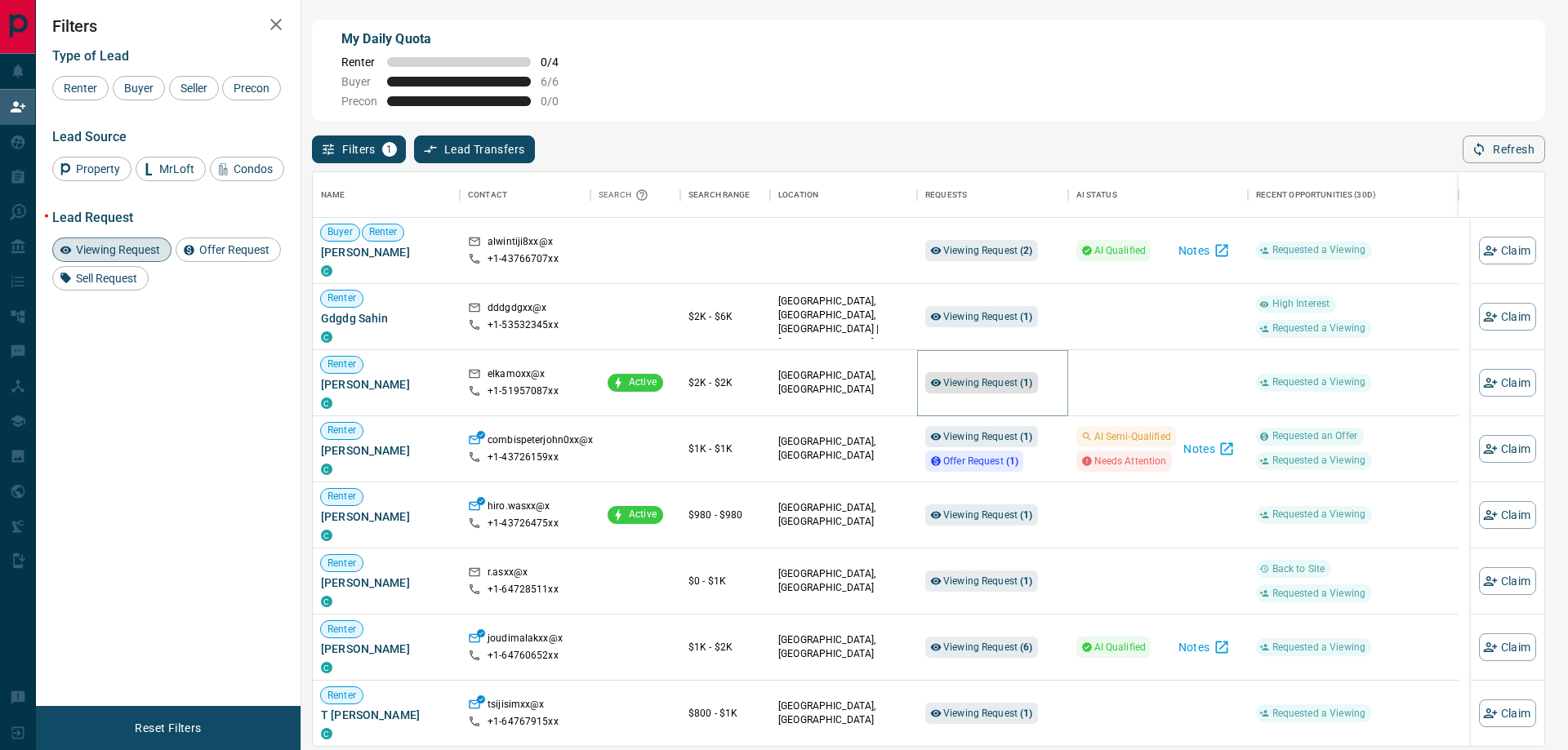
click at [991, 388] on span "Viewing Request ( 1 )" at bounding box center [987, 383] width 90 height 12
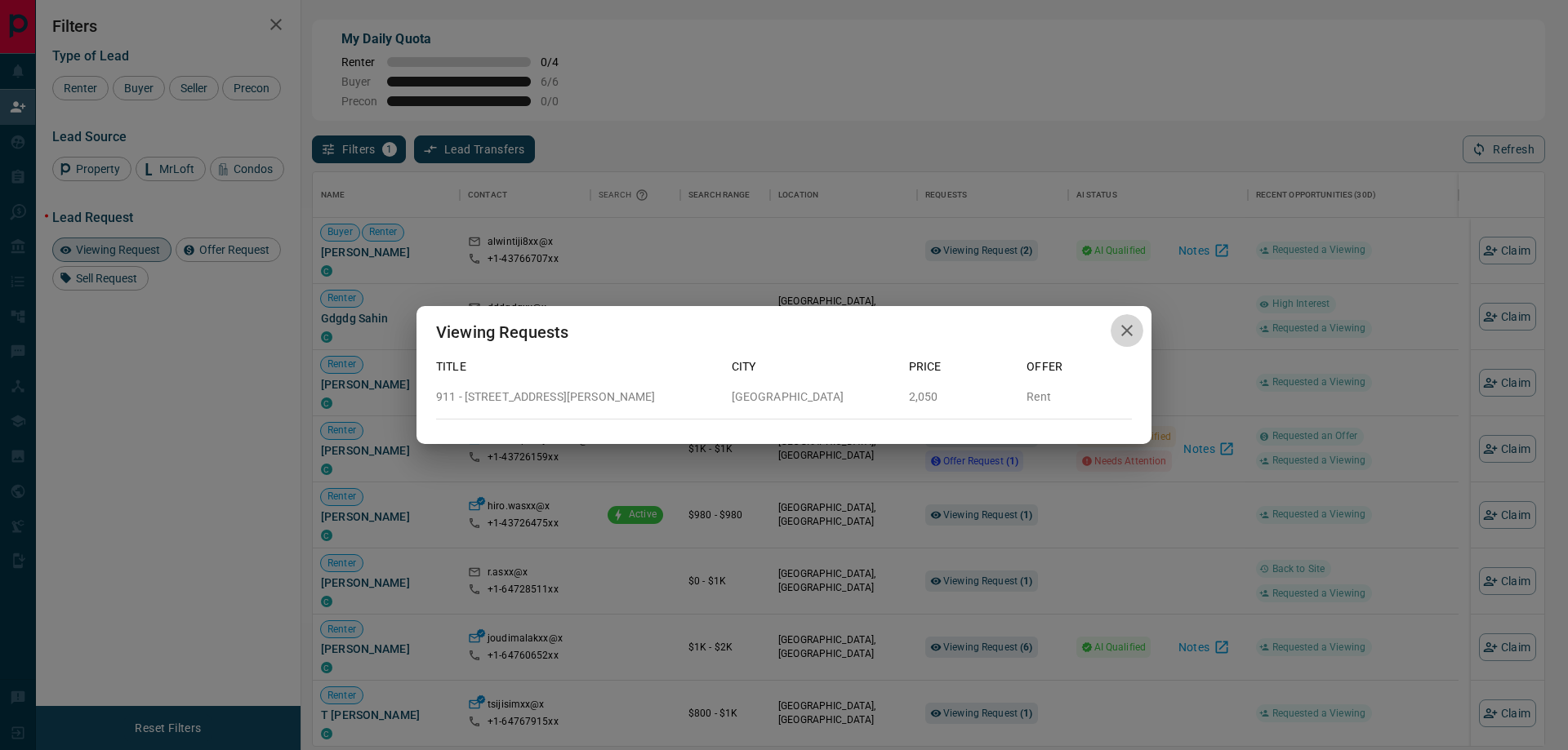
click at [1122, 332] on icon "button" at bounding box center [1127, 331] width 20 height 20
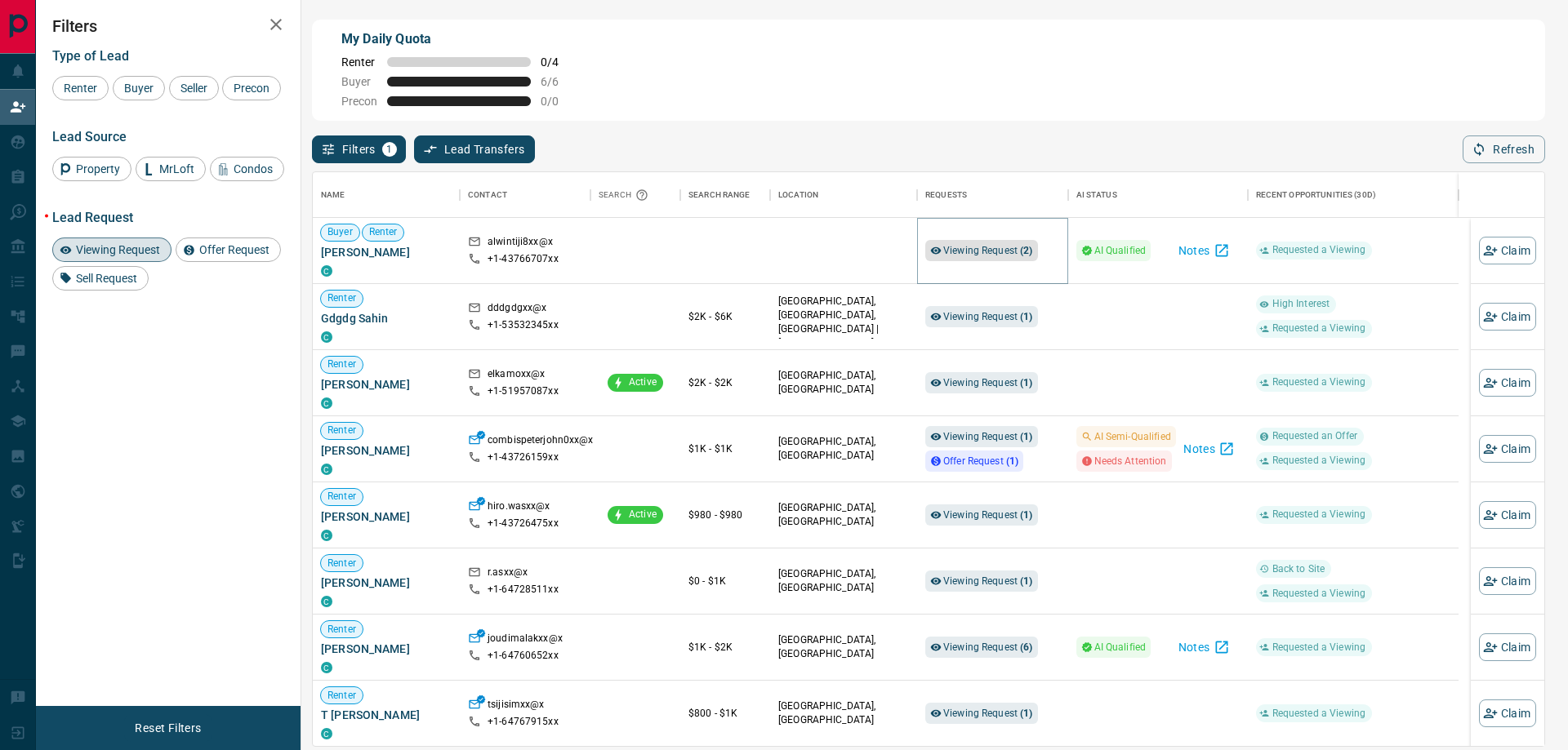
click at [981, 250] on span "Viewing Request ( 2 )" at bounding box center [987, 251] width 90 height 12
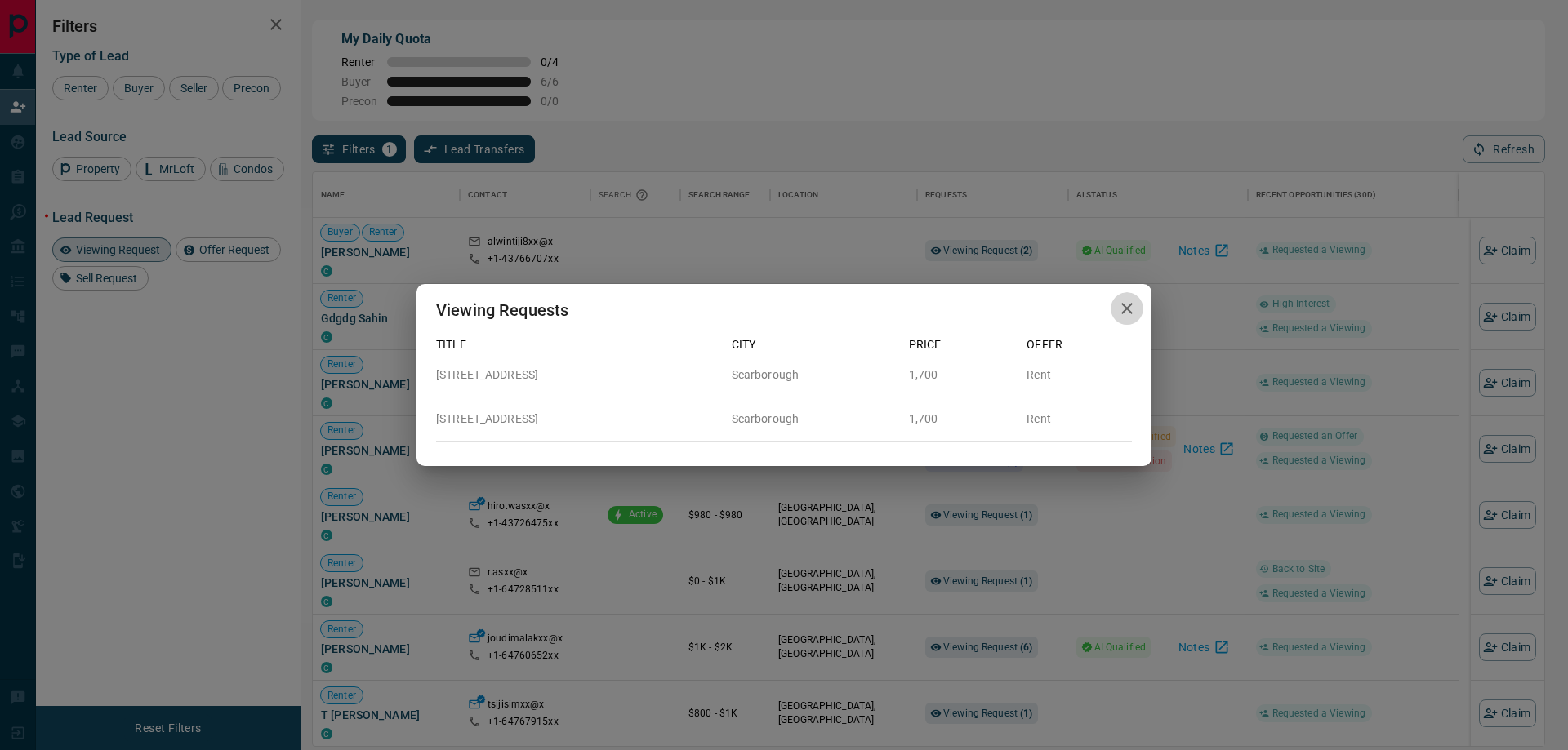
click at [1132, 306] on icon "button" at bounding box center [1127, 308] width 20 height 20
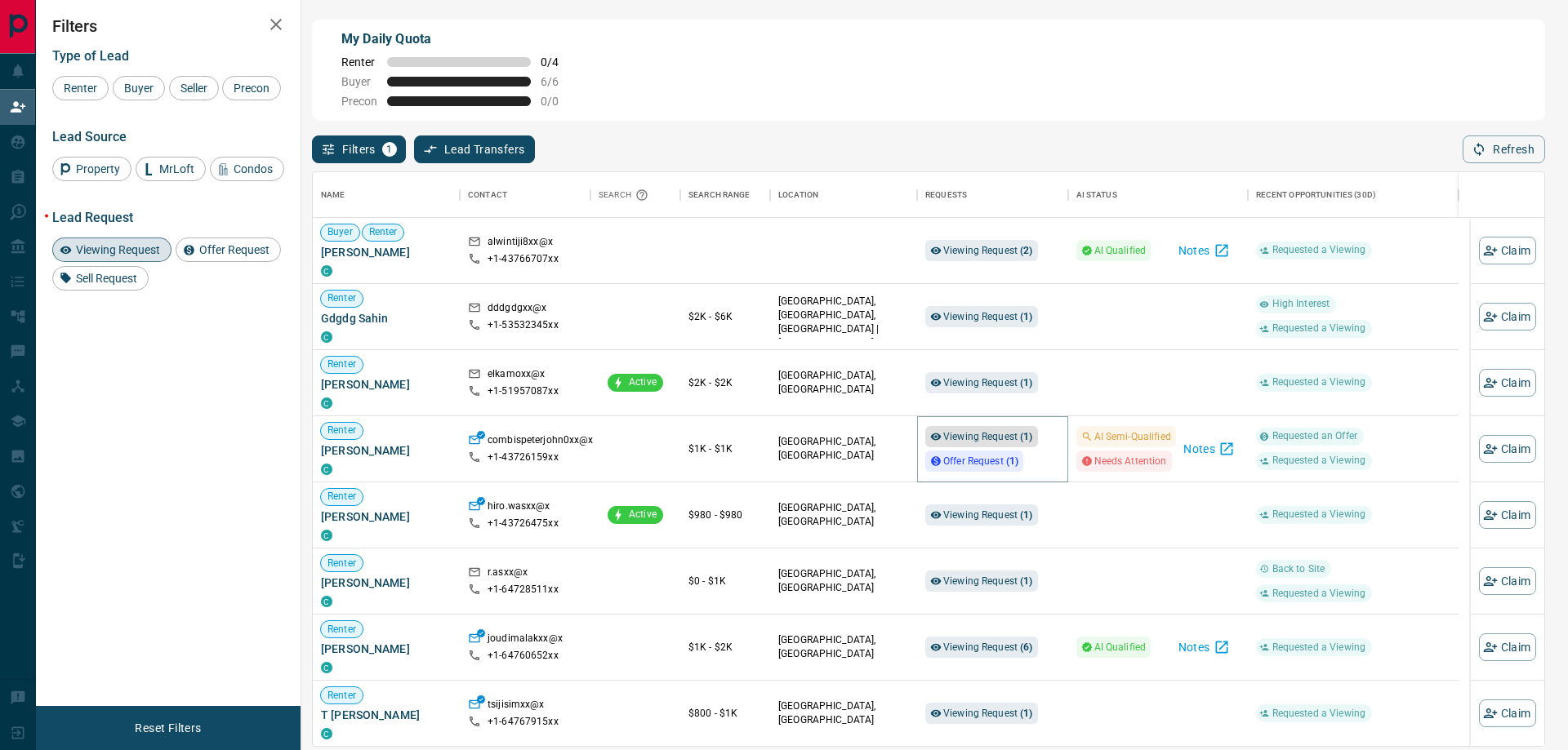
click at [987, 442] on span "Viewing Request ( 1 )" at bounding box center [987, 437] width 90 height 12
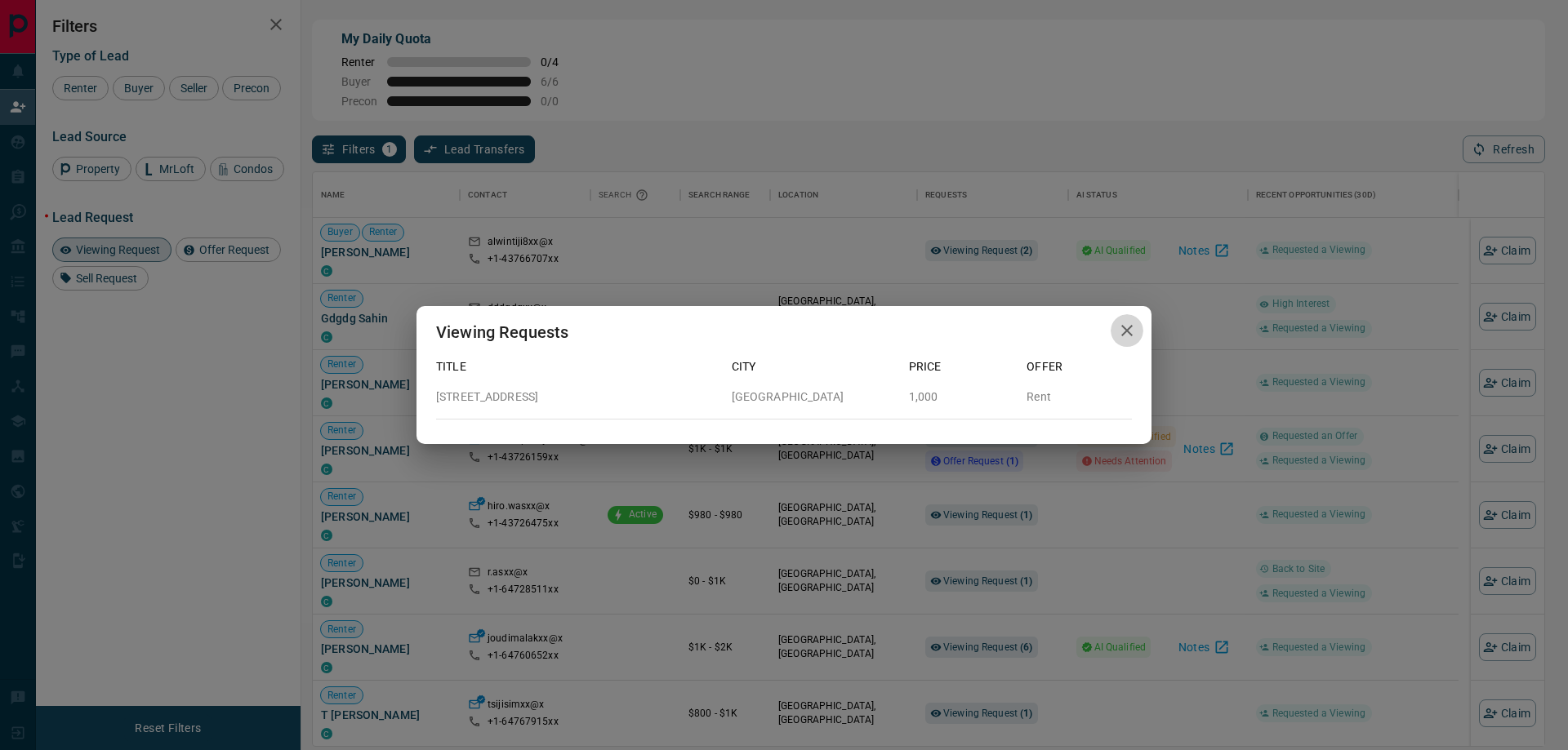
click at [1115, 330] on button "button" at bounding box center [1126, 331] width 32 height 33
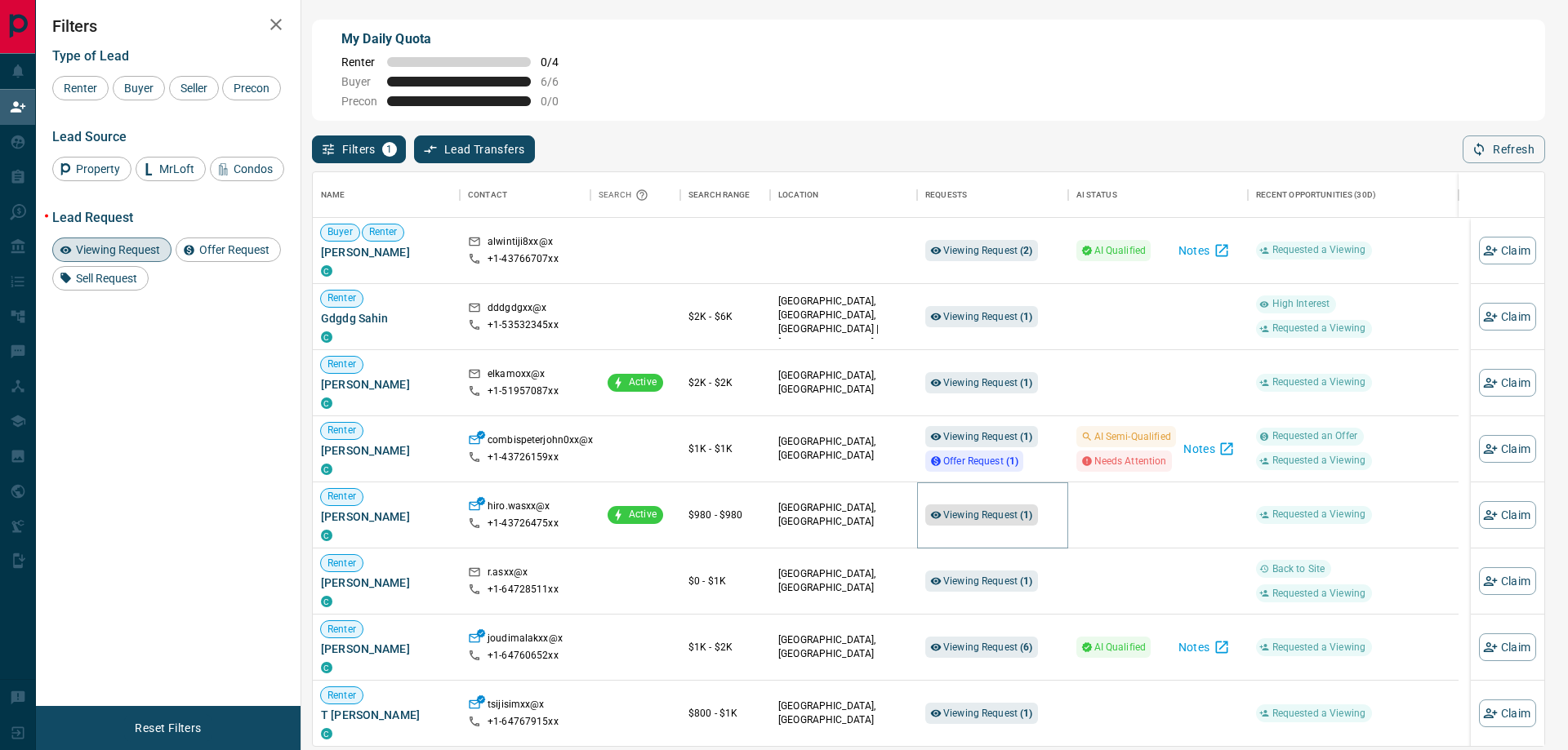
click at [991, 521] on span "Viewing Request ( 1 )" at bounding box center [987, 515] width 90 height 12
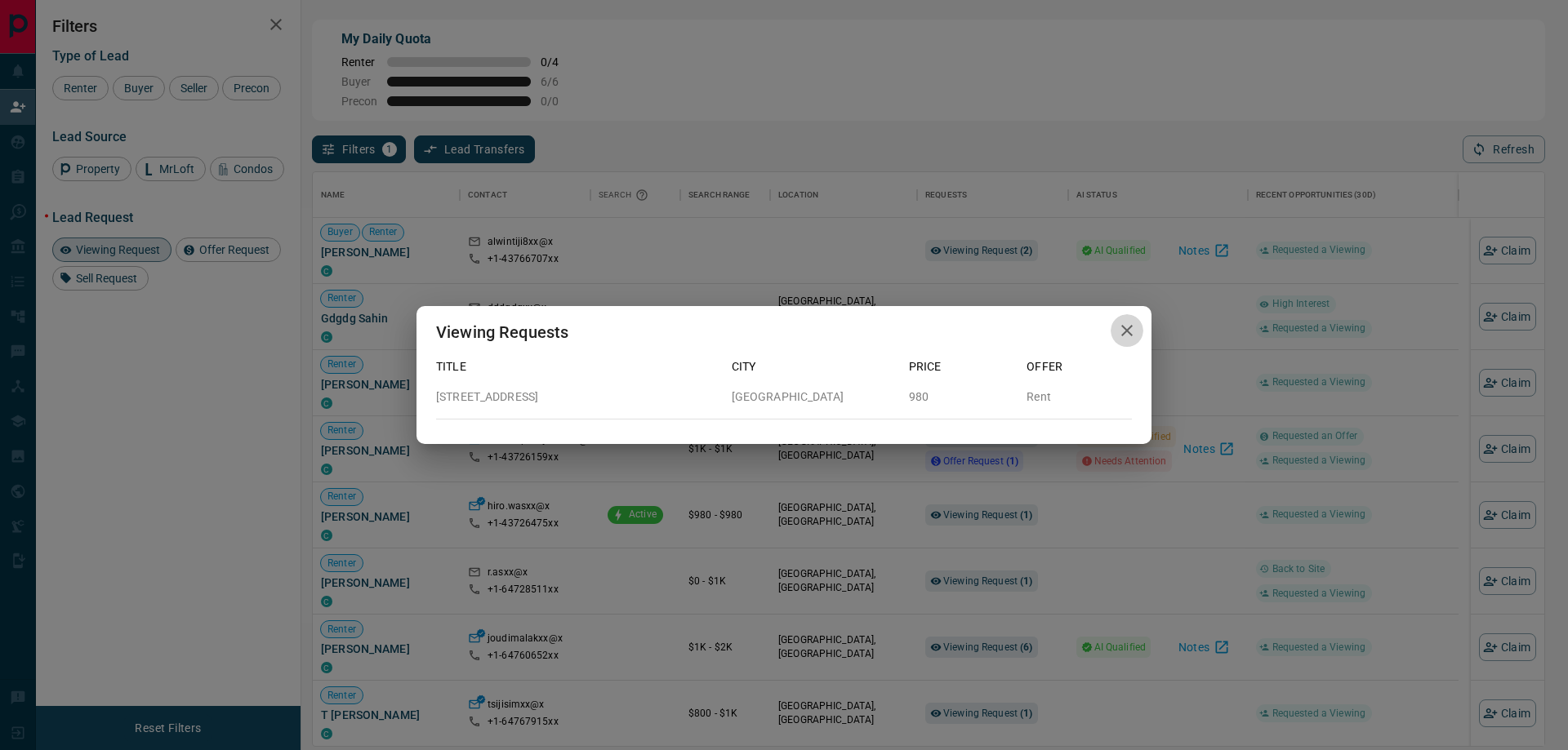
click at [1124, 327] on icon "button" at bounding box center [1127, 331] width 12 height 12
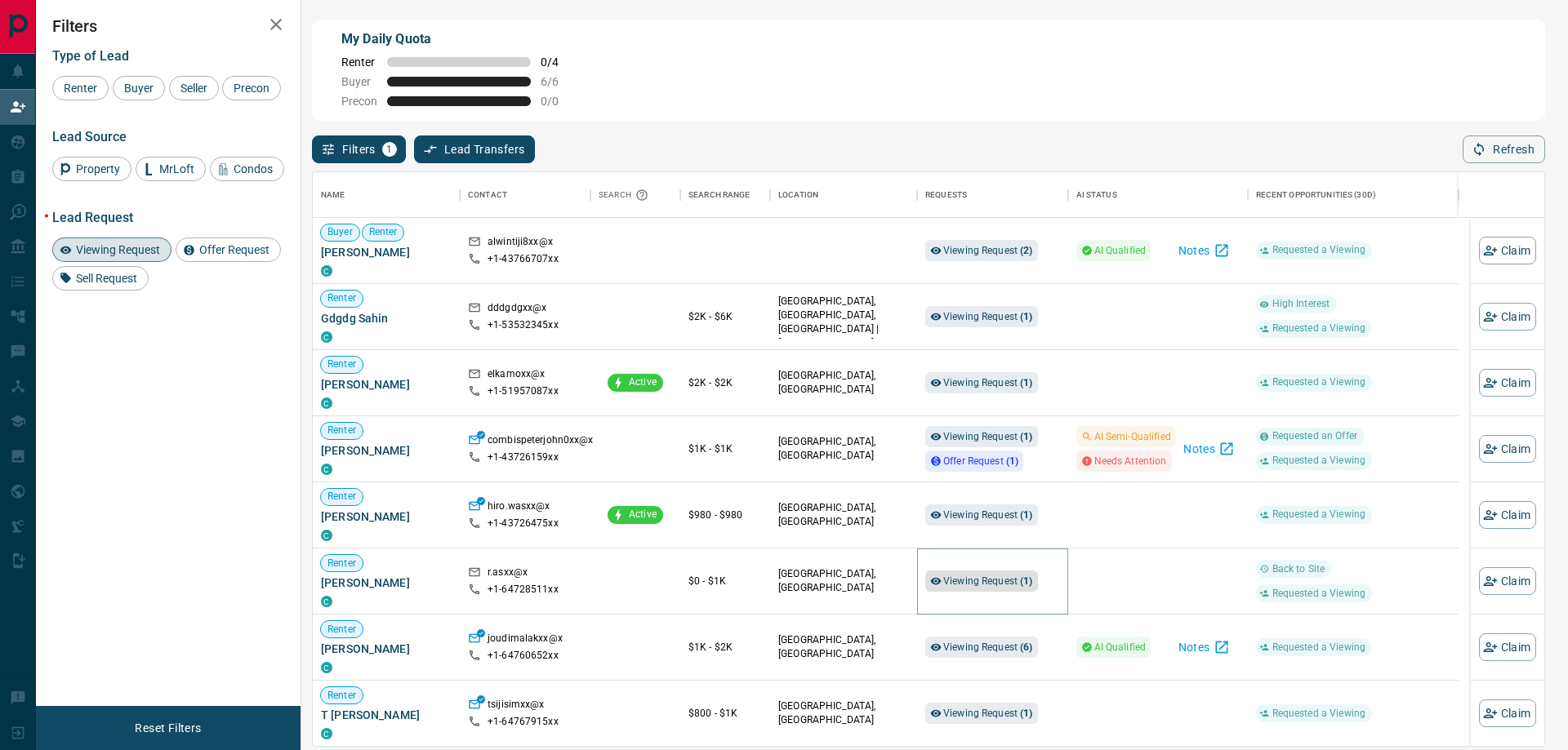
click at [998, 579] on span "Viewing Request ( 1 )" at bounding box center [987, 581] width 90 height 12
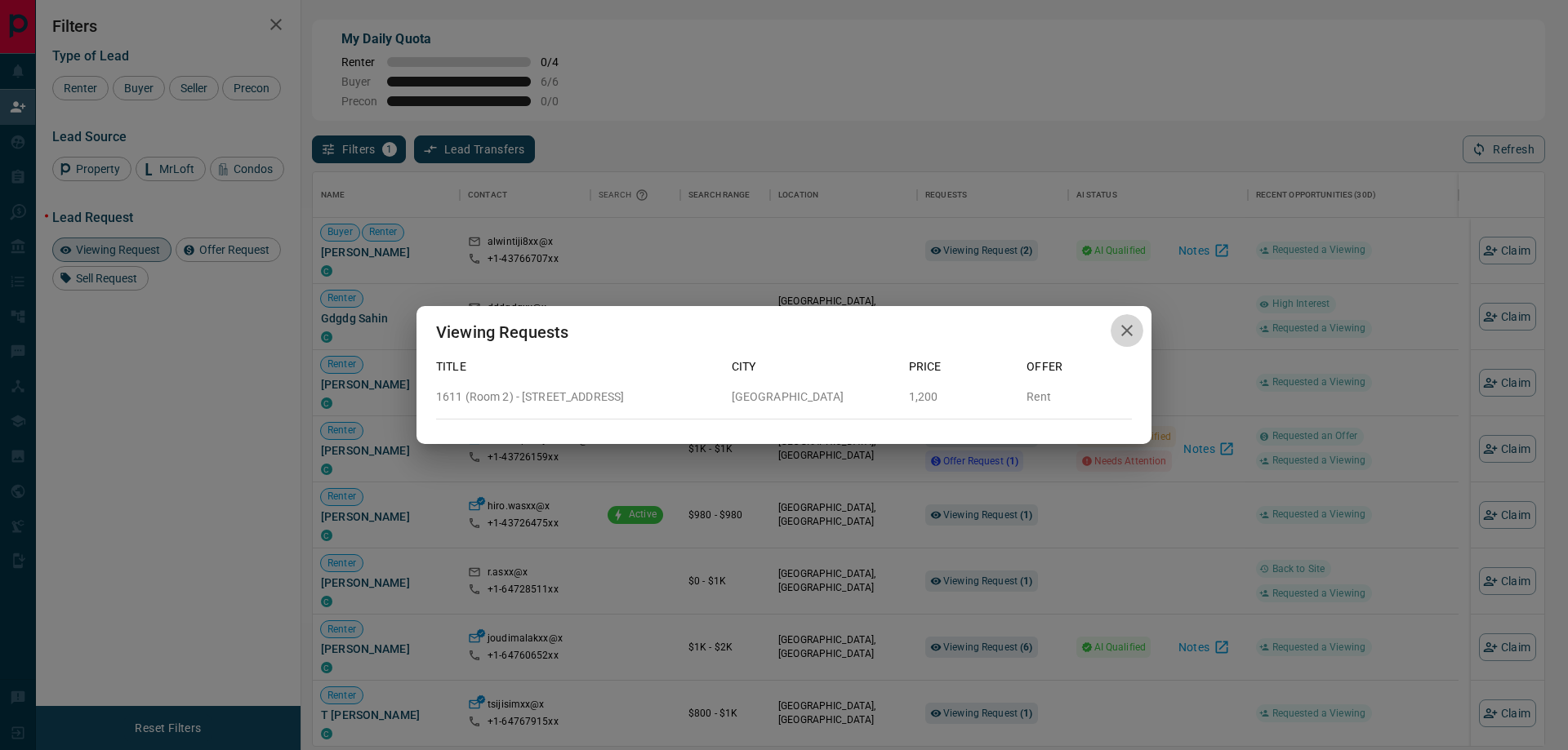
click at [1131, 328] on icon "button" at bounding box center [1127, 331] width 20 height 20
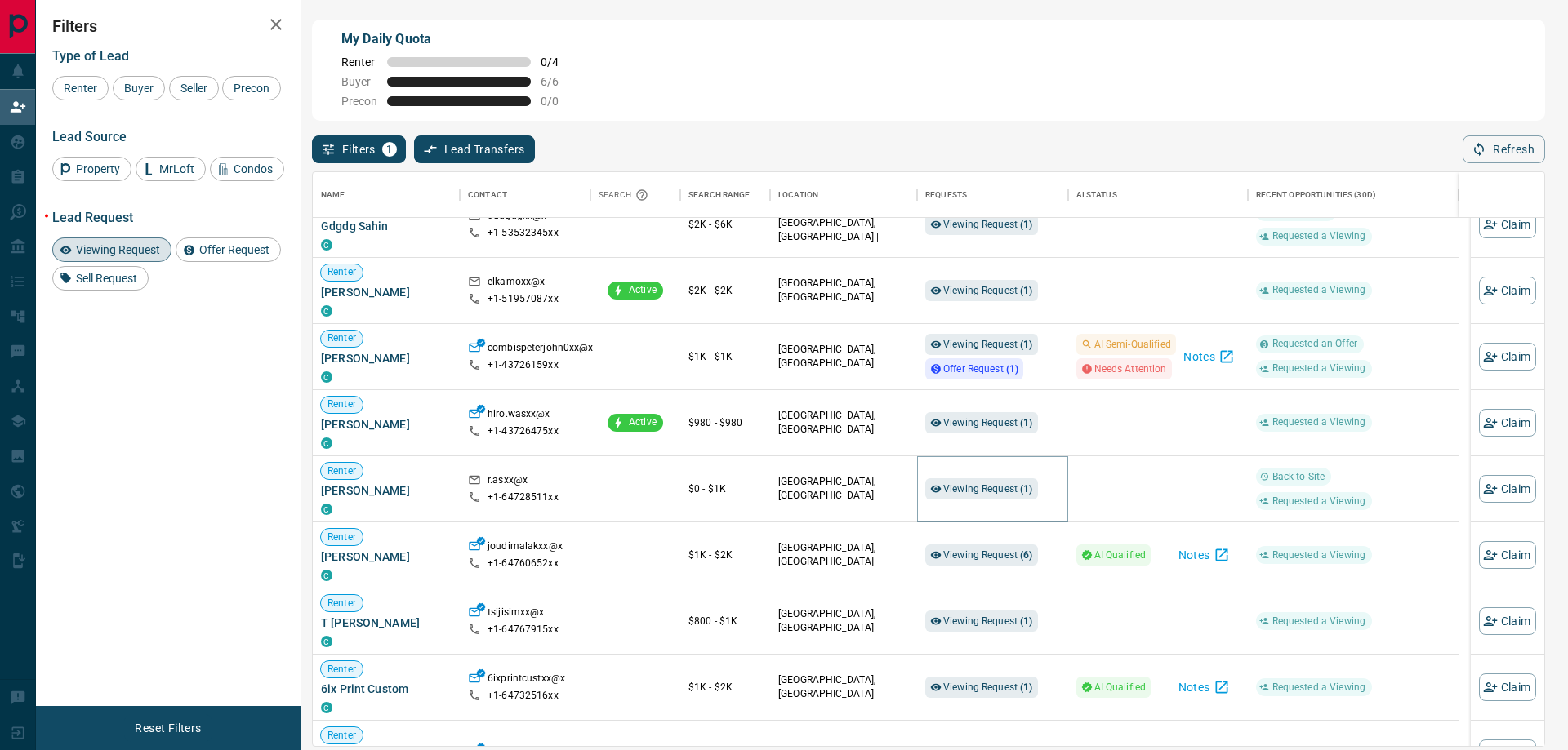
scroll to position [163, 0]
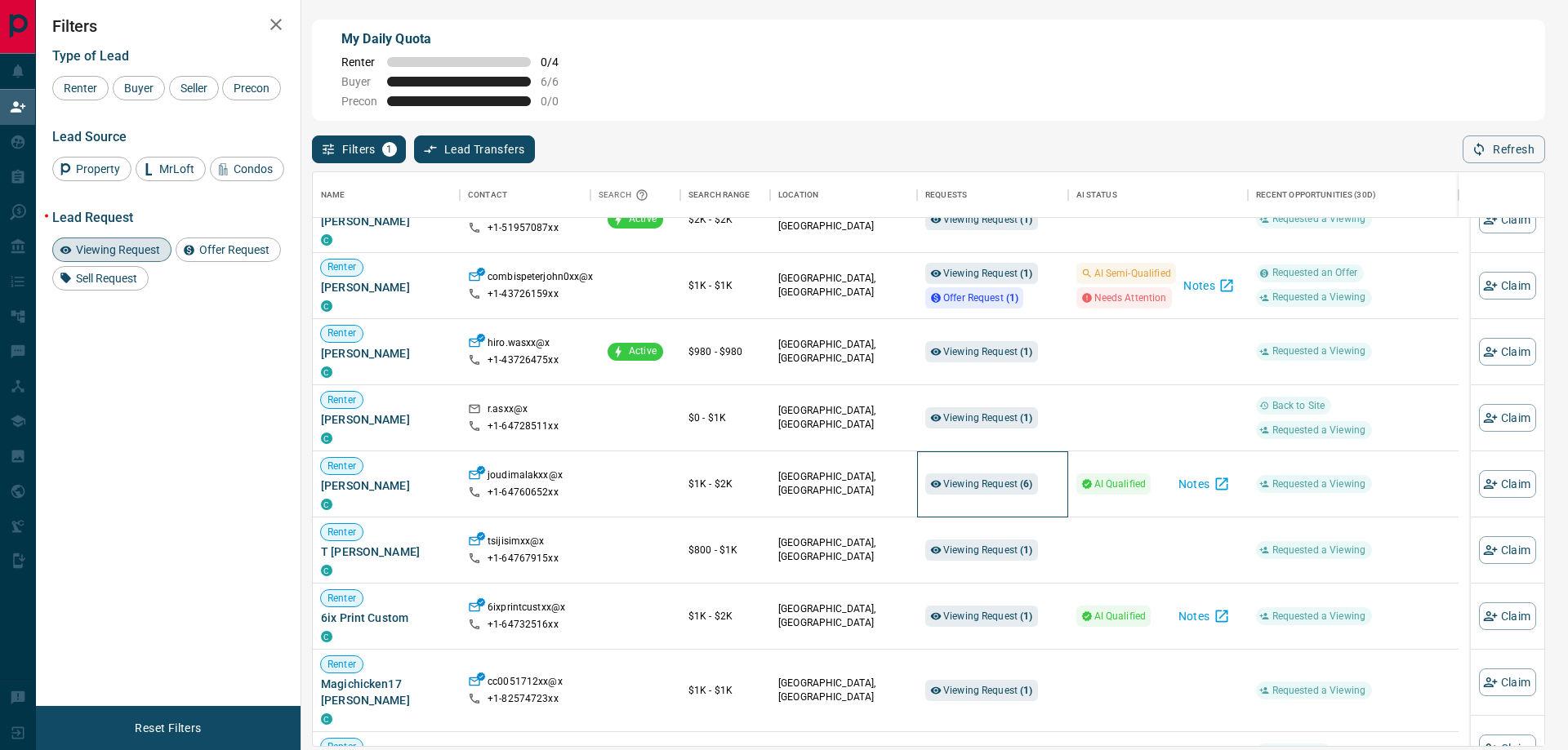
click at [985, 466] on div "Viewing Request ( 6 )" at bounding box center [992, 484] width 135 height 65
click at [983, 482] on span "Viewing Request ( 6 )" at bounding box center [987, 485] width 90 height 12
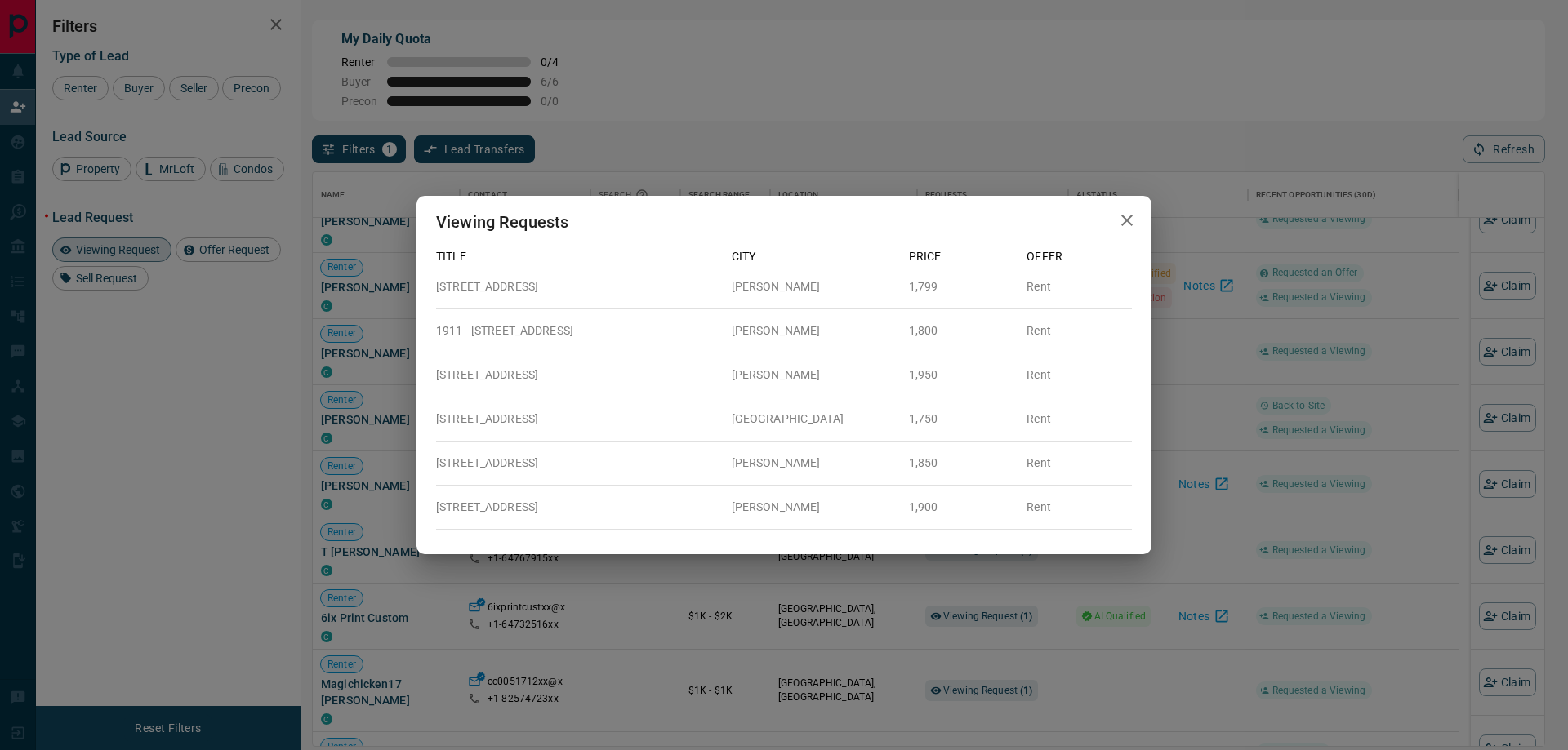
click at [1131, 216] on icon "button" at bounding box center [1127, 221] width 12 height 12
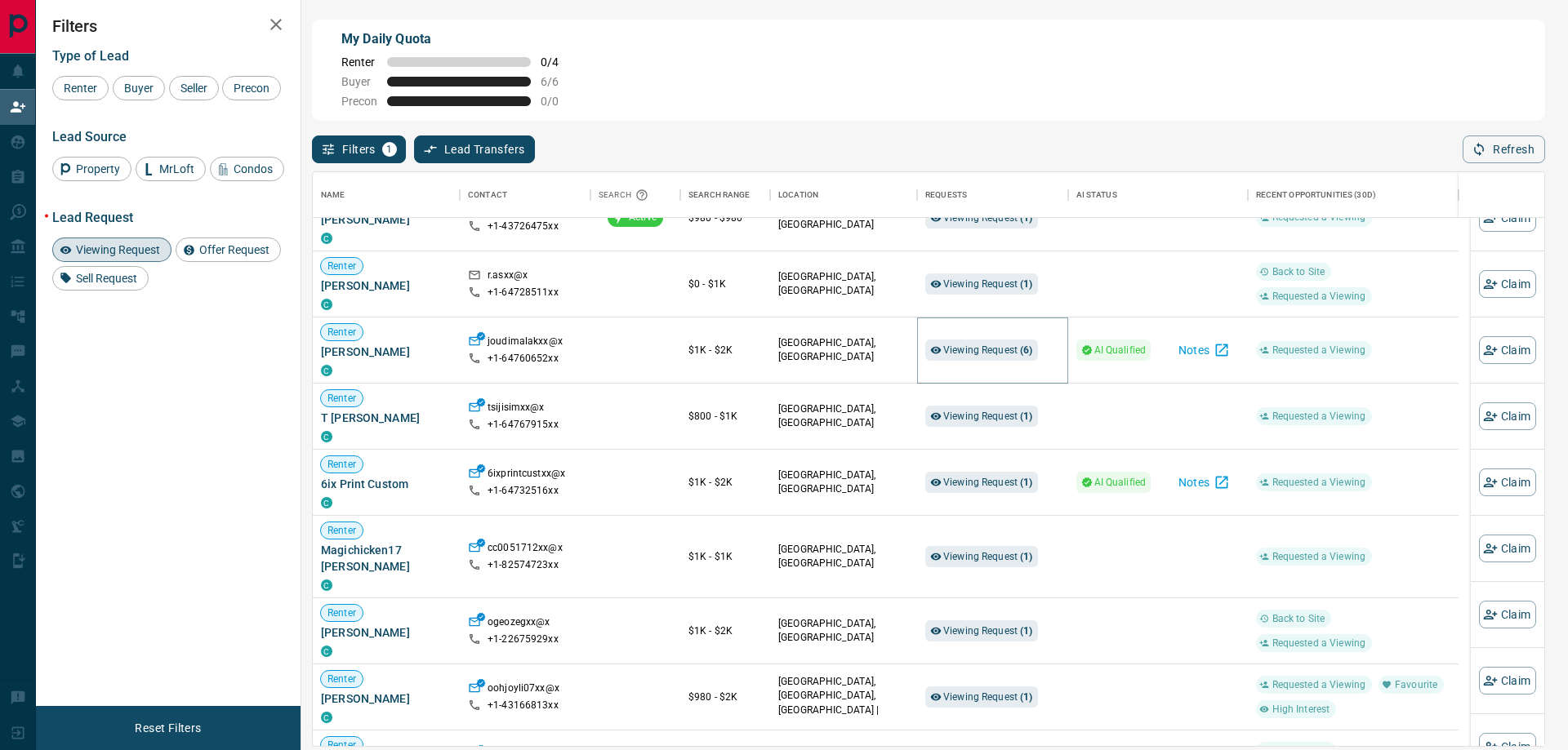
scroll to position [327, 0]
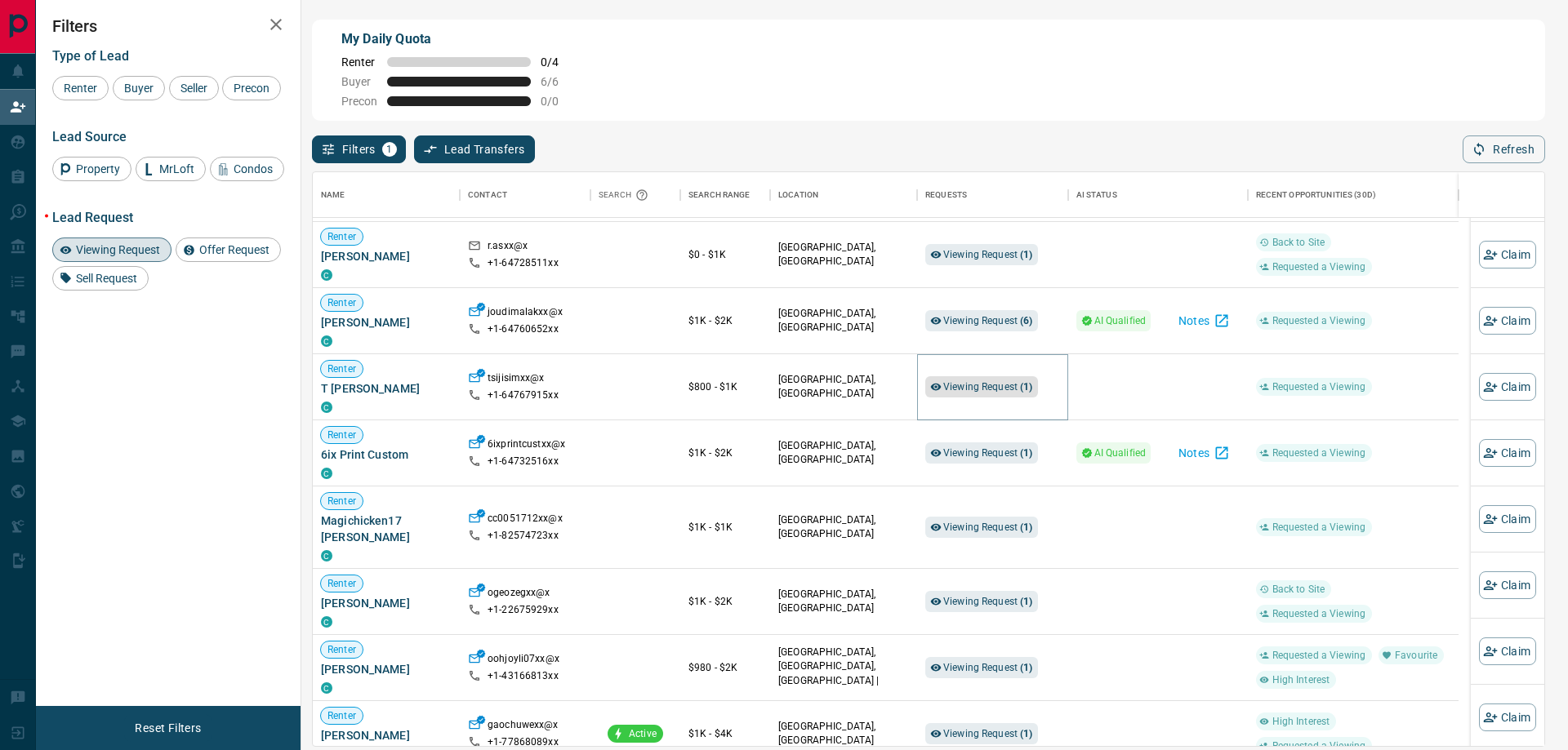
click at [1016, 381] on span "Viewing Request ( 1 )" at bounding box center [987, 387] width 90 height 17
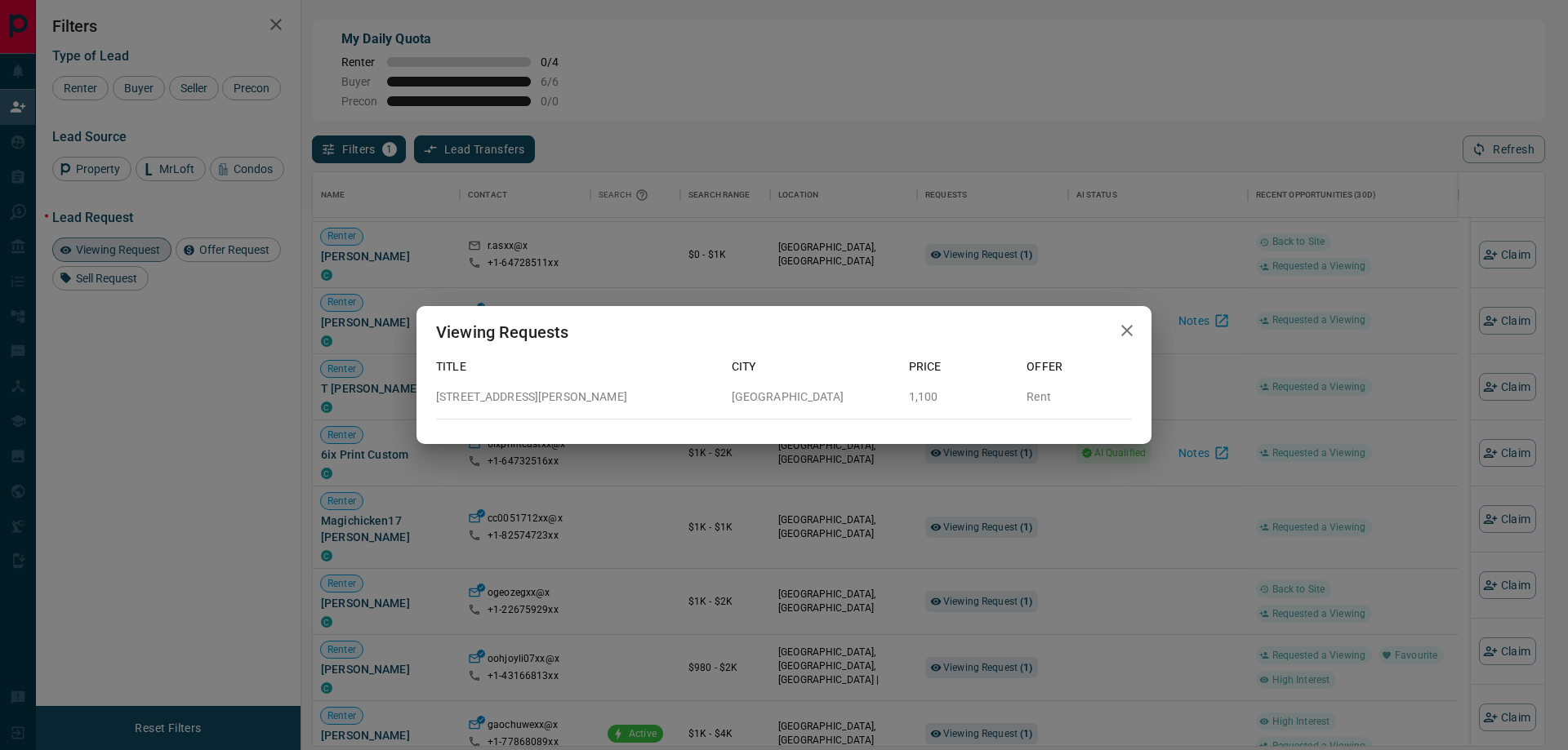
click at [1126, 329] on icon "button" at bounding box center [1127, 331] width 12 height 12
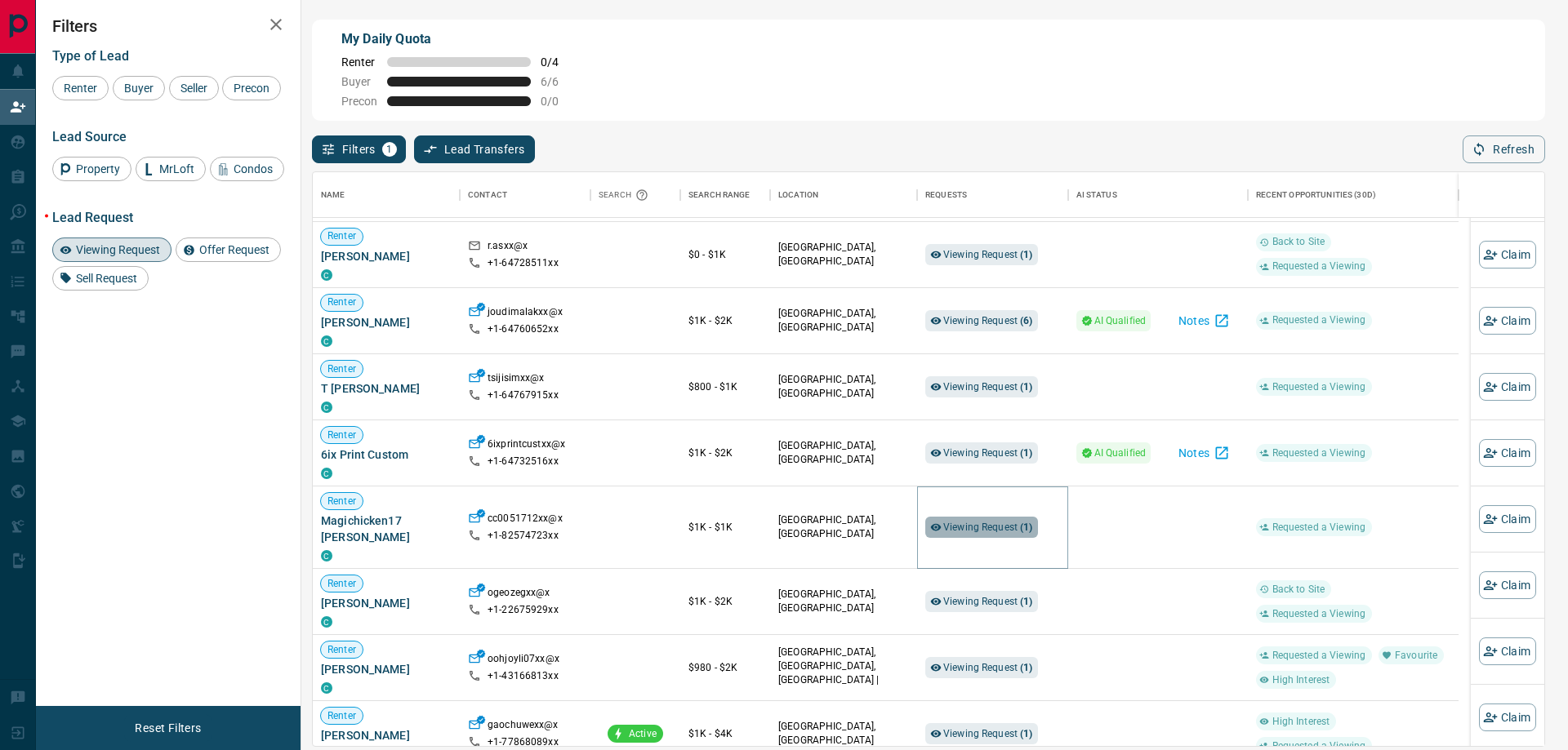
click at [1000, 524] on span "Viewing Request ( 1 )" at bounding box center [987, 528] width 90 height 12
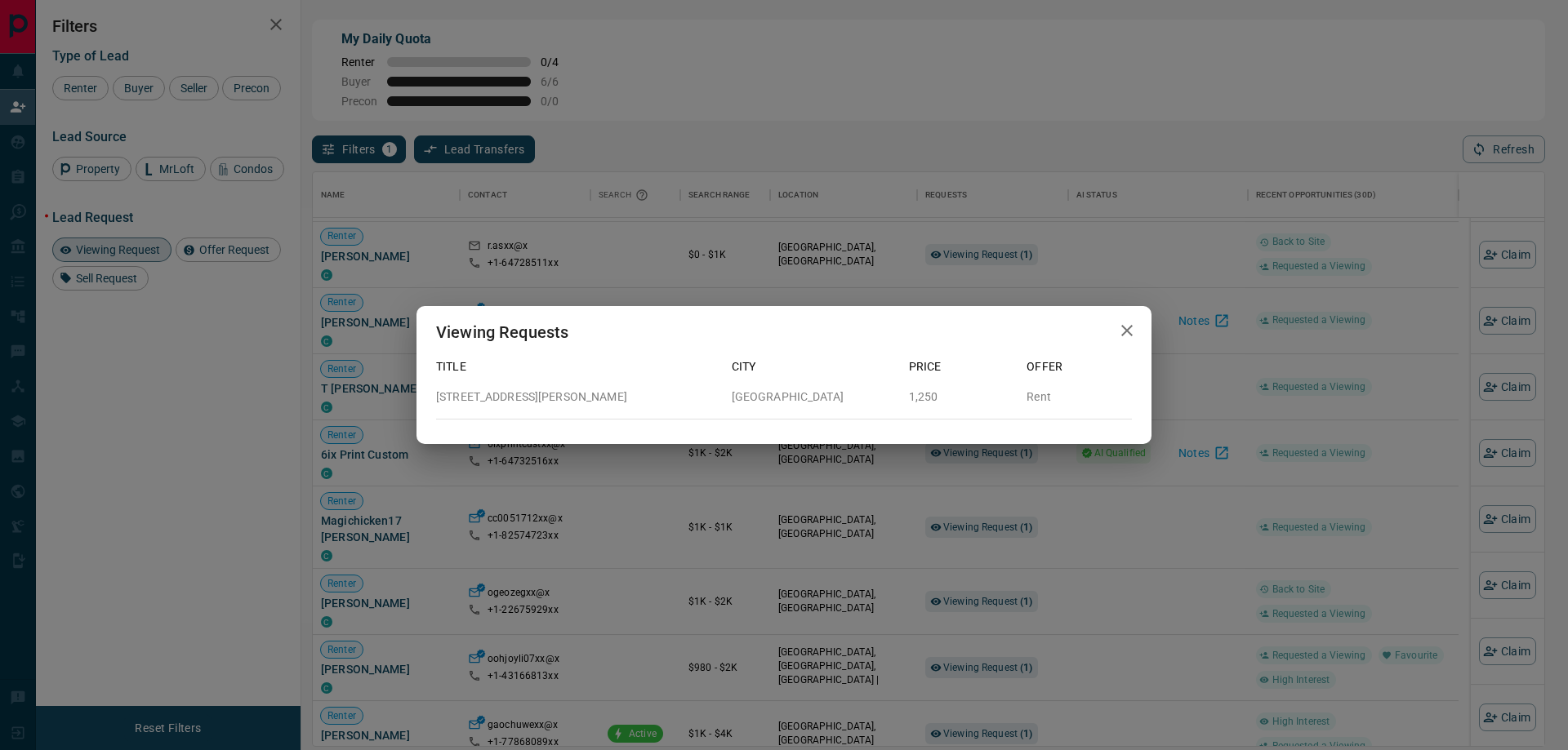
click at [1127, 332] on icon "button" at bounding box center [1127, 331] width 12 height 12
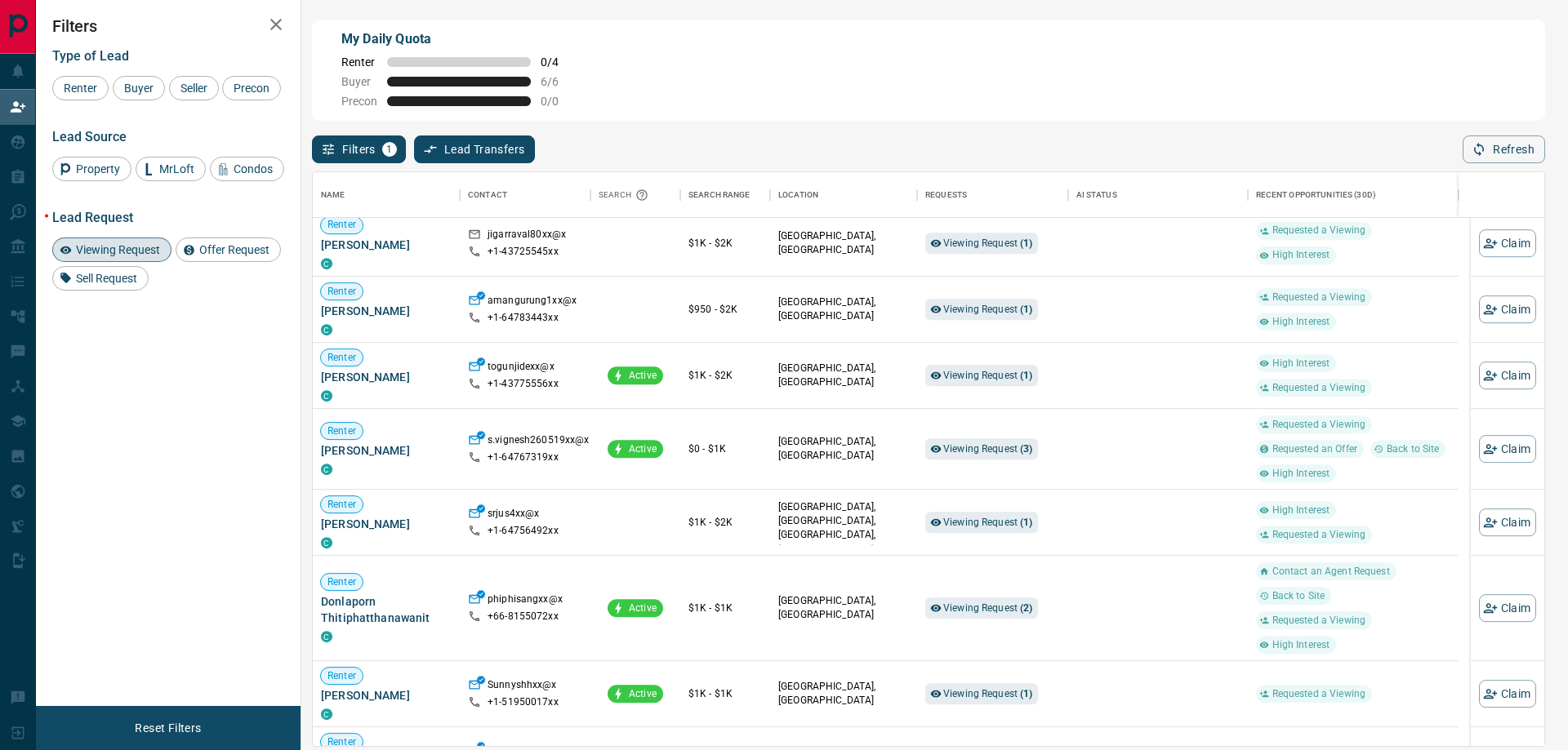
scroll to position [981, 0]
